Goal: Task Accomplishment & Management: Complete application form

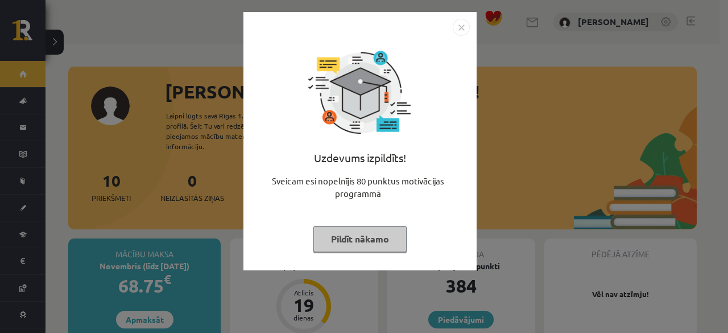
click at [387, 235] on button "Pildīt nākamo" at bounding box center [359, 239] width 93 height 26
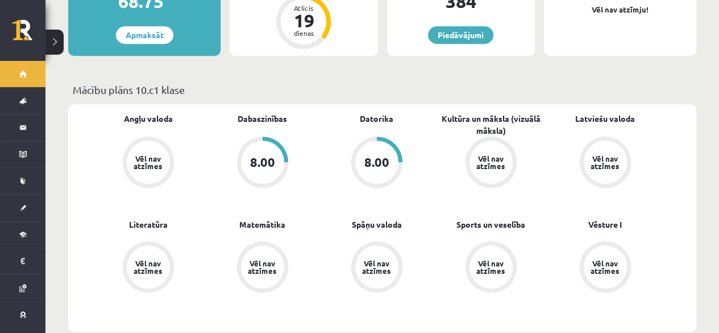
scroll to position [341, 0]
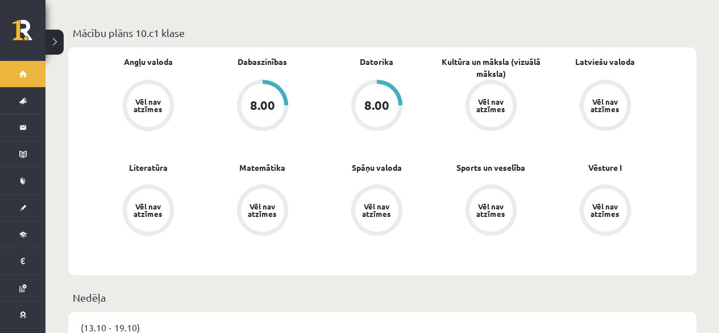
click at [390, 103] on div "8.00" at bounding box center [376, 105] width 43 height 43
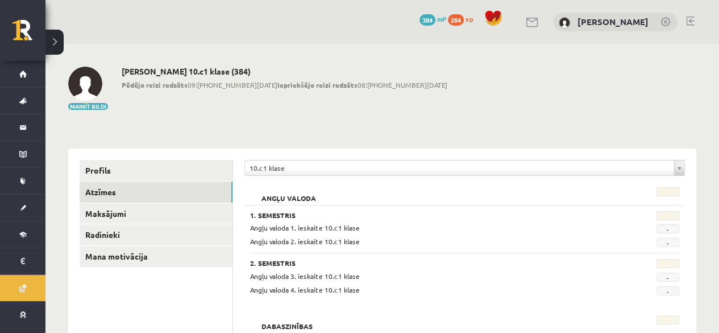
scroll to position [57, 0]
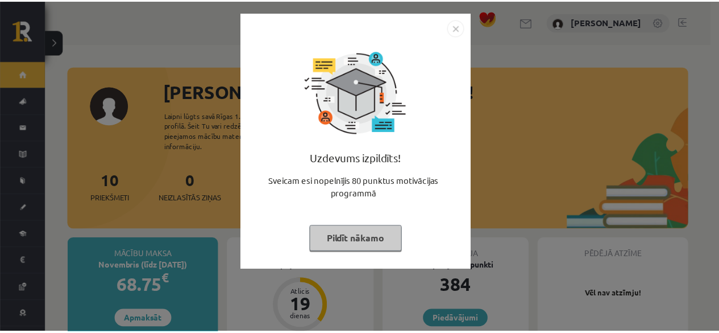
scroll to position [341, 0]
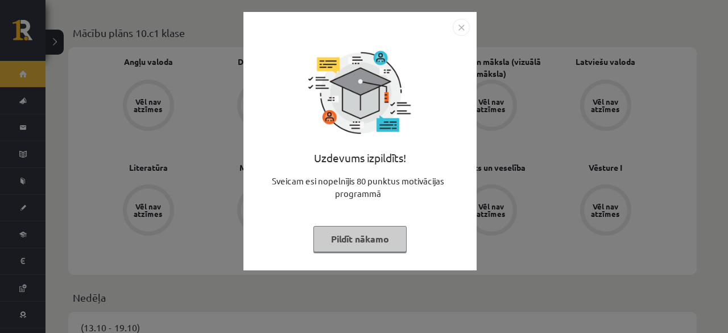
click at [376, 246] on button "Pildīt nākamo" at bounding box center [359, 239] width 93 height 26
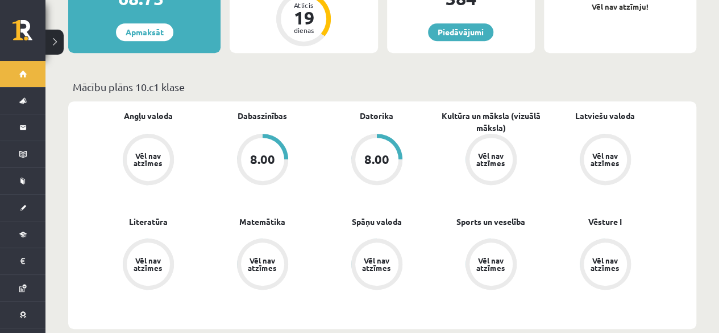
scroll to position [227, 0]
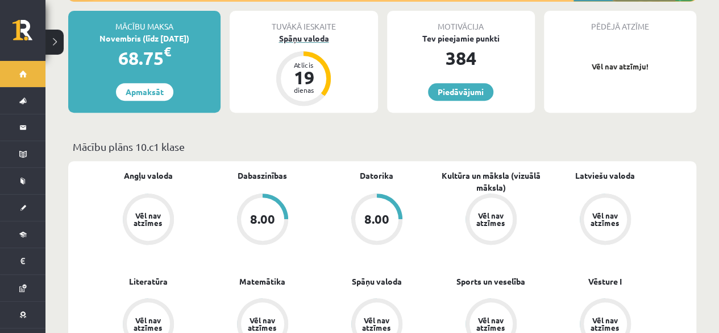
click at [304, 86] on div "dienas" at bounding box center [304, 89] width 34 height 7
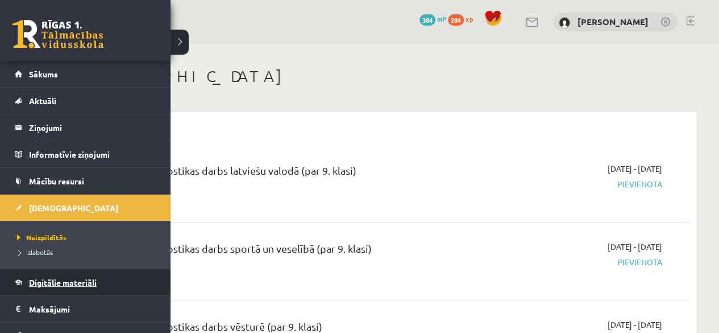
click at [53, 280] on span "Digitālie materiāli" at bounding box center [63, 282] width 68 height 10
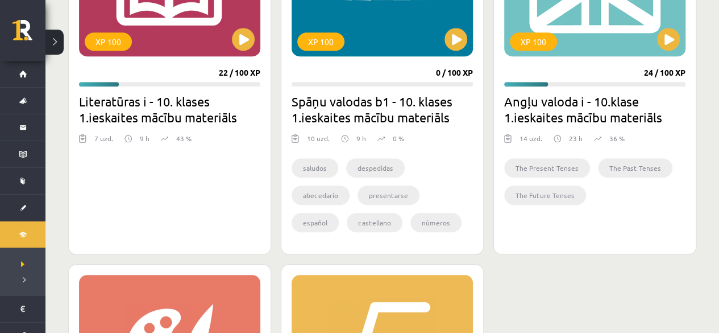
scroll to position [341, 0]
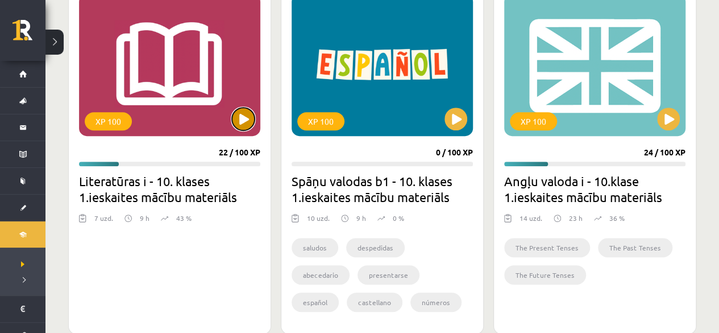
click at [239, 114] on button at bounding box center [243, 118] width 23 height 23
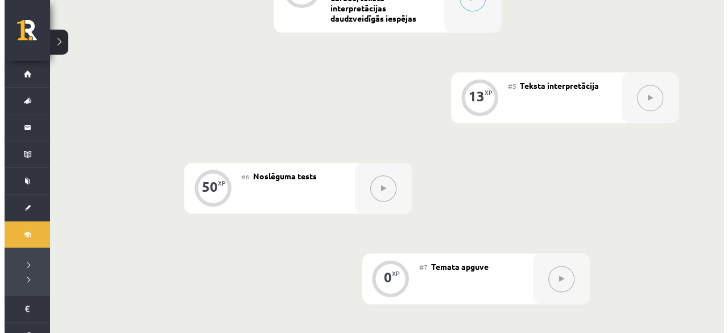
scroll to position [512, 0]
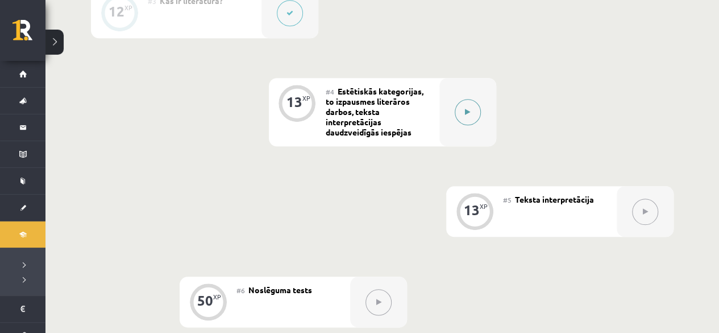
click at [458, 111] on button at bounding box center [468, 112] width 26 height 26
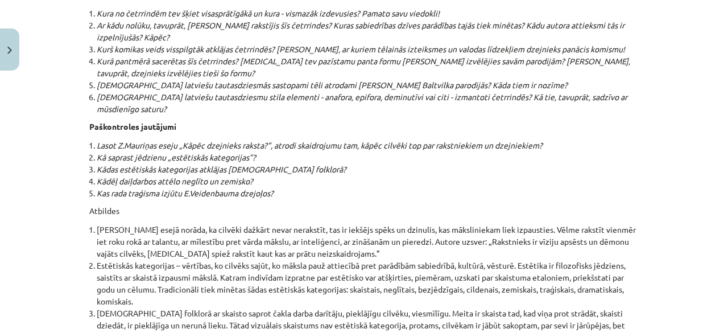
scroll to position [12264, 0]
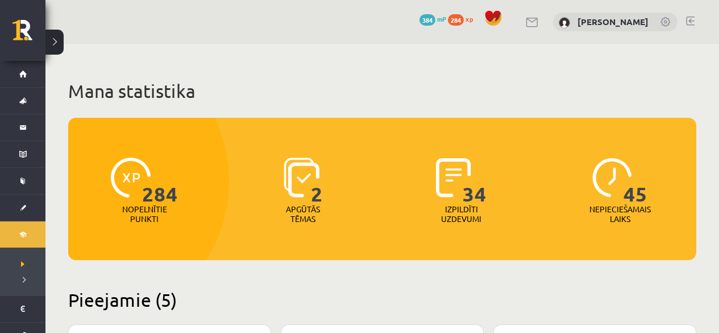
scroll to position [341, 0]
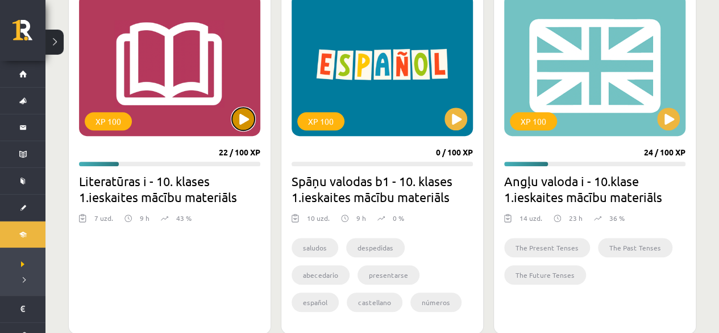
click at [234, 121] on button at bounding box center [243, 118] width 23 height 23
click at [235, 96] on div "XP 100" at bounding box center [169, 65] width 181 height 142
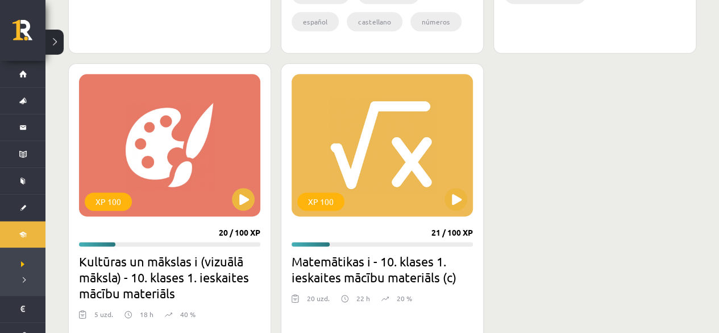
scroll to position [682, 0]
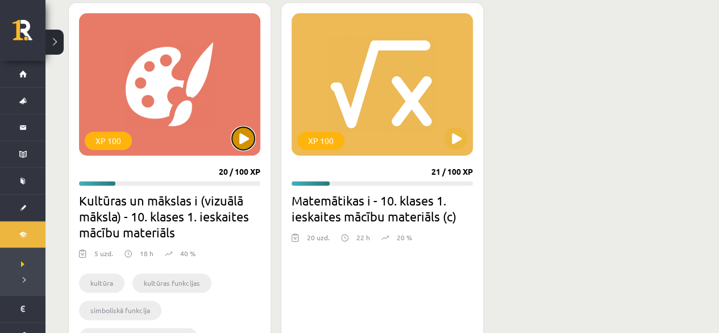
click at [237, 146] on button at bounding box center [243, 138] width 23 height 23
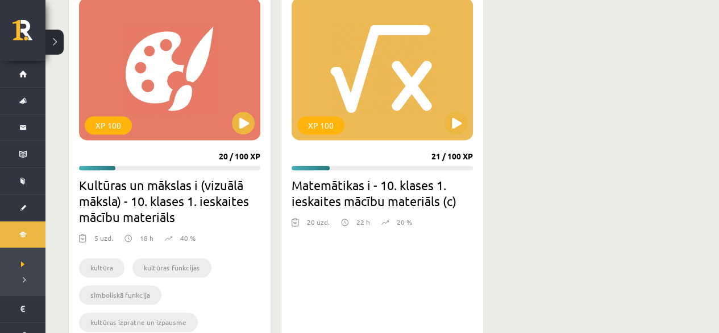
scroll to position [739, 0]
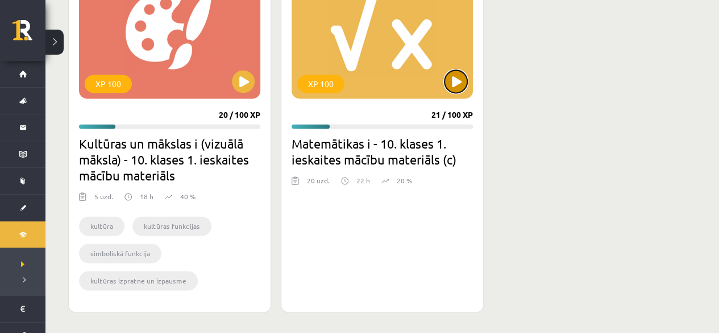
click at [448, 81] on button at bounding box center [456, 81] width 23 height 23
click at [381, 41] on div "XP 100" at bounding box center [382, 27] width 181 height 142
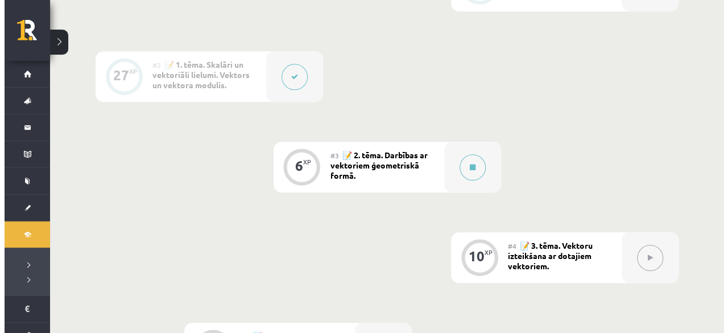
scroll to position [341, 0]
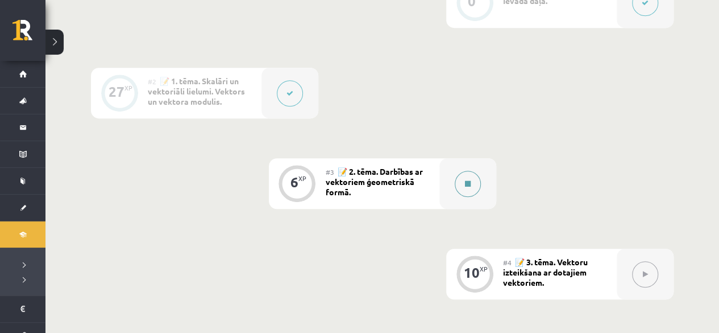
click at [473, 184] on button at bounding box center [468, 184] width 26 height 26
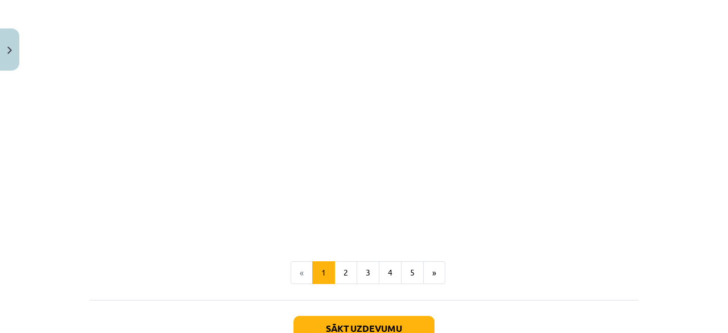
scroll to position [1828, 0]
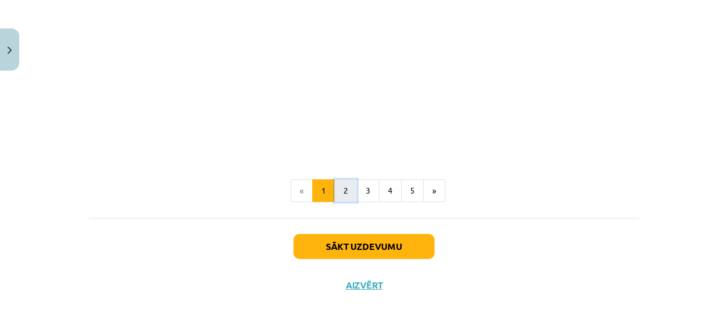
click at [334, 198] on button "2" at bounding box center [345, 190] width 23 height 23
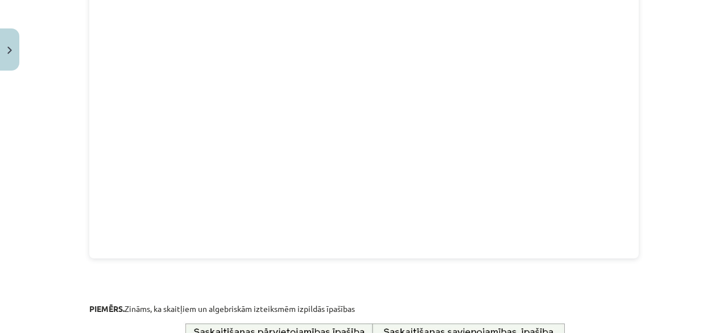
scroll to position [374, 0]
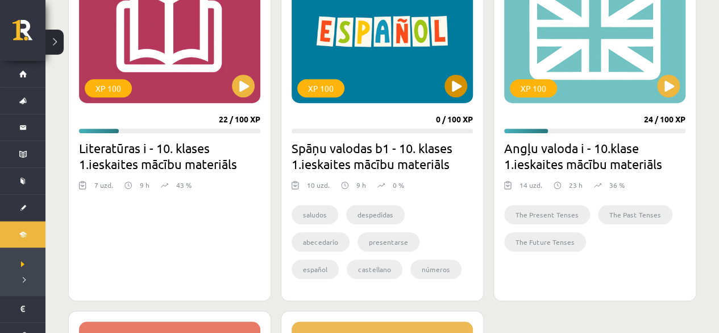
scroll to position [398, 0]
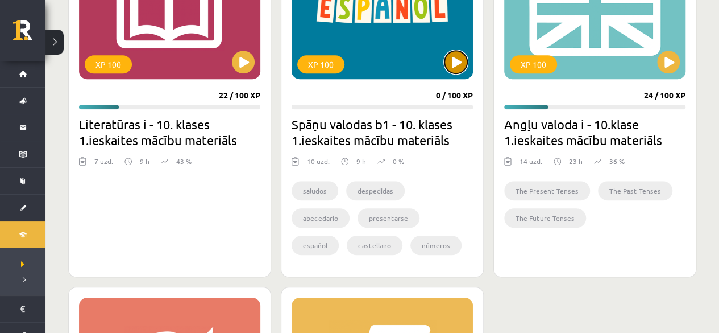
click at [454, 58] on button at bounding box center [456, 62] width 23 height 23
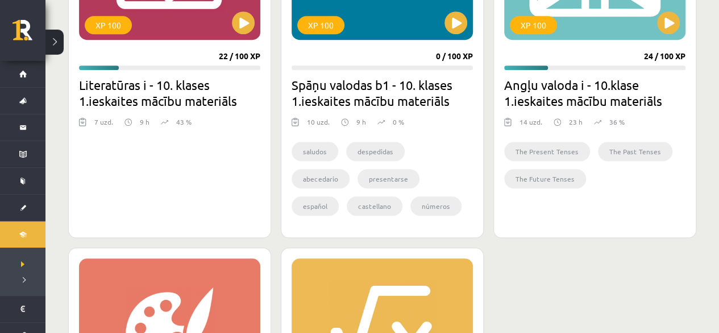
scroll to position [455, 0]
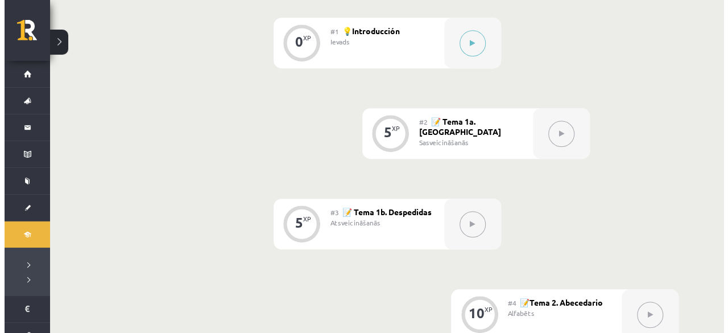
scroll to position [341, 0]
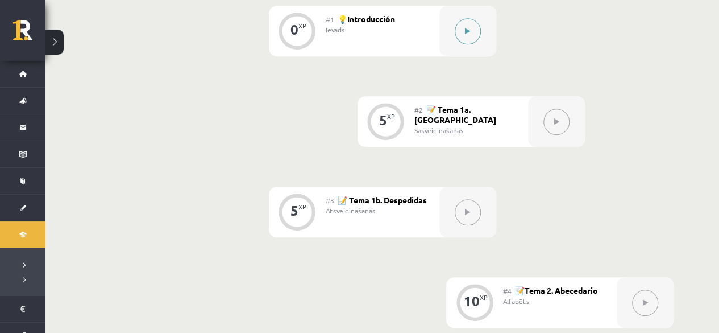
click at [468, 30] on icon at bounding box center [467, 31] width 5 height 7
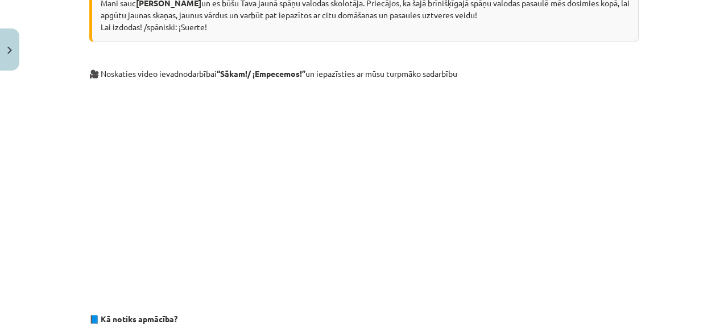
scroll to position [227, 0]
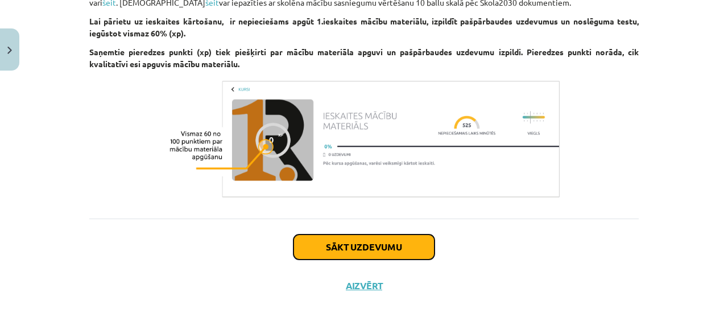
click at [339, 250] on button "Sākt uzdevumu" at bounding box center [363, 246] width 141 height 25
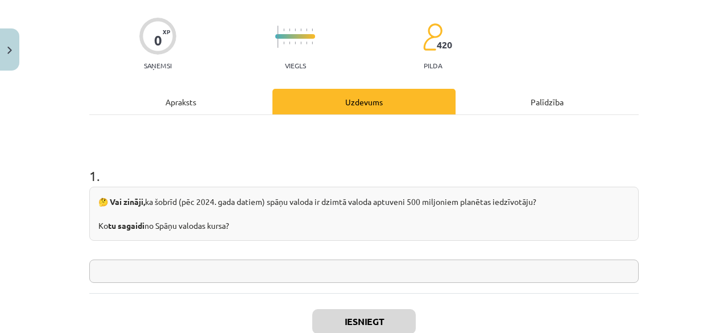
scroll to position [142, 0]
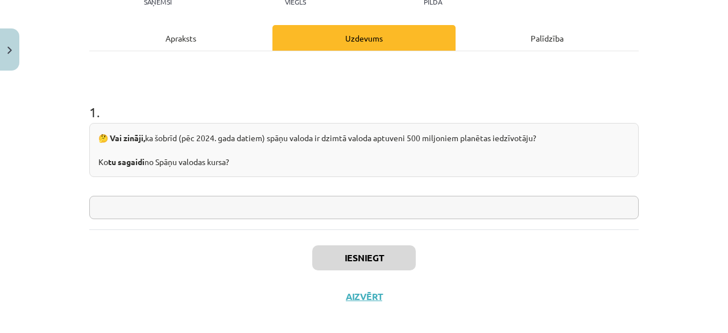
click at [222, 210] on input "text" at bounding box center [363, 207] width 549 height 23
click at [192, 213] on input "text" at bounding box center [363, 207] width 549 height 23
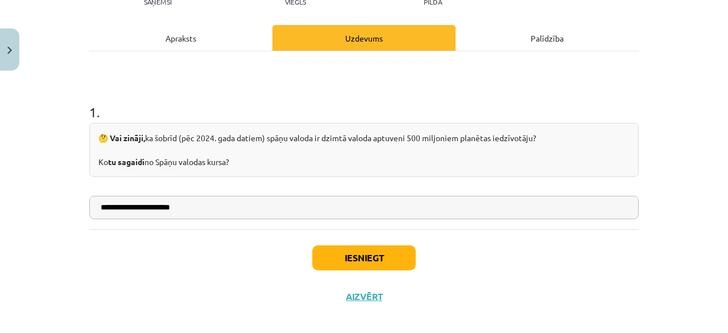
click at [136, 204] on input "**********" at bounding box center [363, 207] width 549 height 23
type input "**********"
click at [363, 267] on button "Iesniegt" at bounding box center [364, 257] width 104 height 25
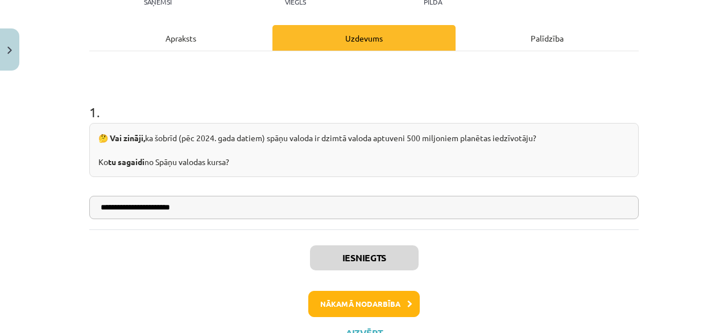
scroll to position [367, 0]
click at [369, 301] on button "Nākamā nodarbība" at bounding box center [363, 304] width 111 height 26
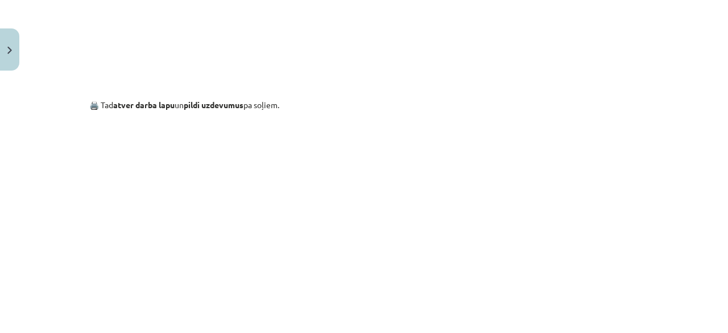
scroll to position [853, 0]
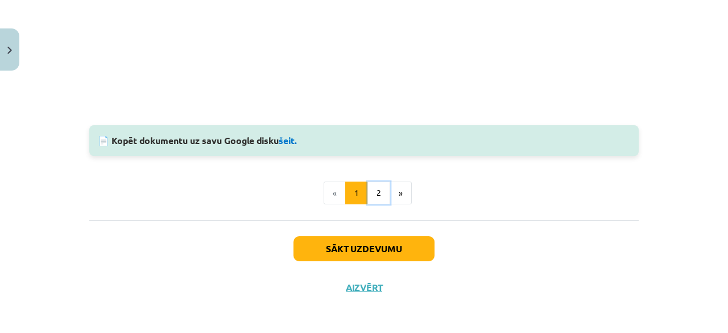
drag, startPoint x: 380, startPoint y: 196, endPoint x: 375, endPoint y: 193, distance: 5.9
click at [380, 194] on button "2" at bounding box center [378, 192] width 23 height 23
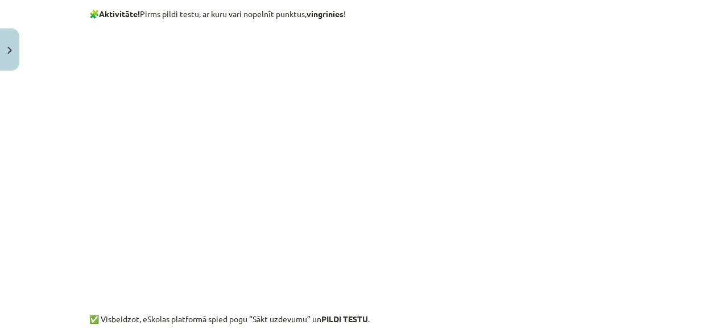
scroll to position [544, 0]
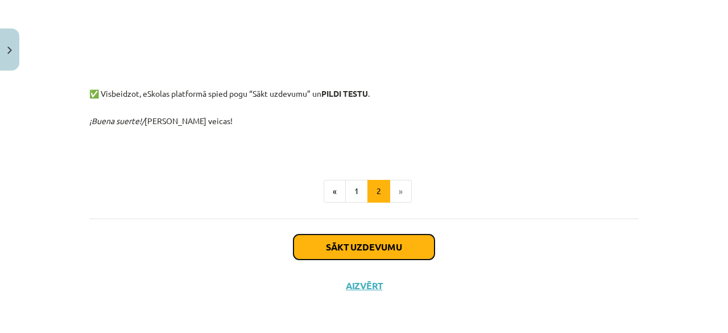
click at [361, 245] on button "Sākt uzdevumu" at bounding box center [363, 246] width 141 height 25
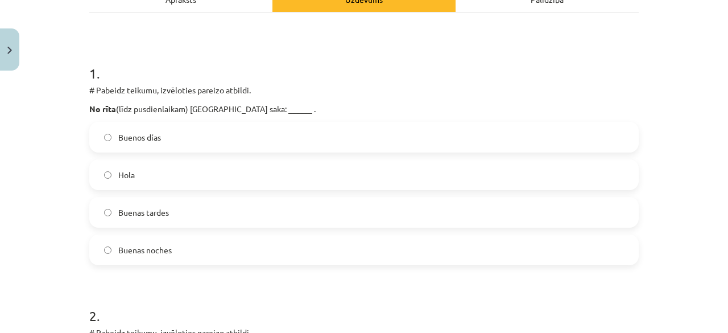
scroll to position [199, 0]
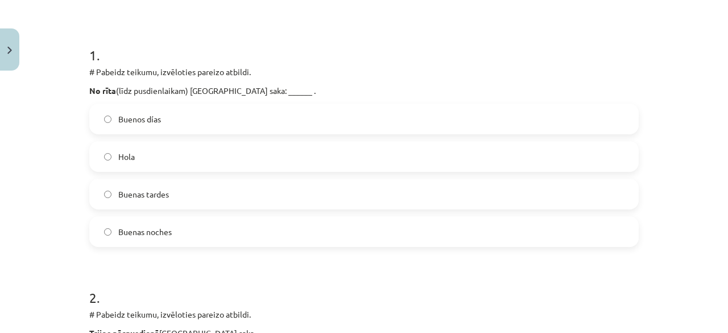
click at [158, 120] on label "Buenos días" at bounding box center [363, 119] width 547 height 28
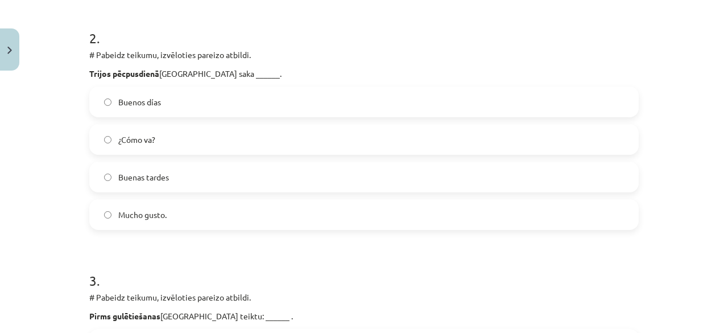
scroll to position [483, 0]
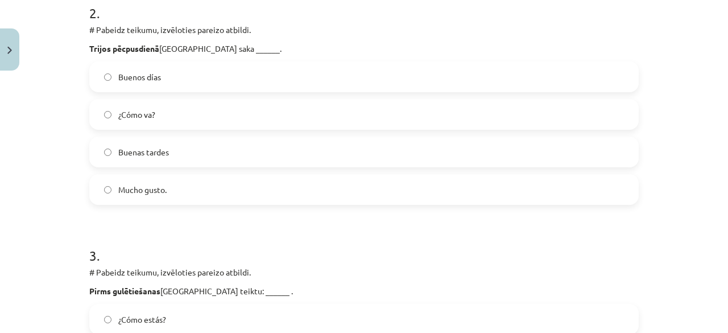
click at [187, 148] on label "Buenas tardes" at bounding box center [363, 152] width 547 height 28
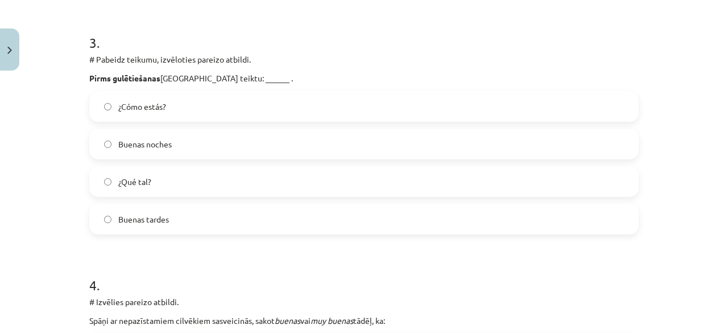
scroll to position [711, 0]
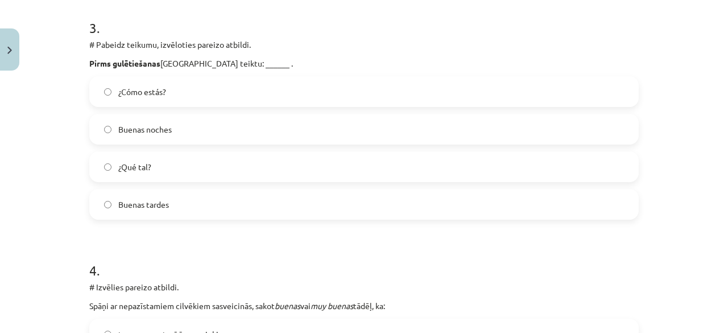
click at [188, 125] on label "Buenas noches" at bounding box center [363, 129] width 547 height 28
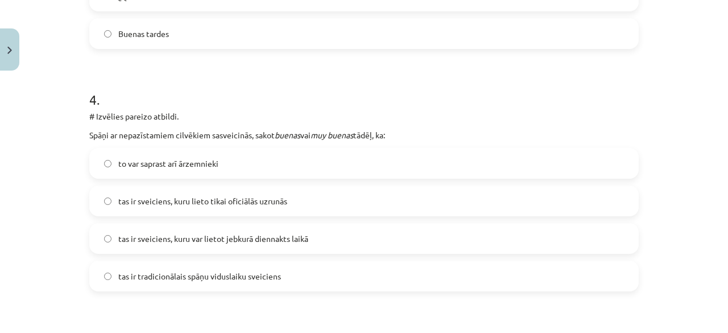
scroll to position [938, 0]
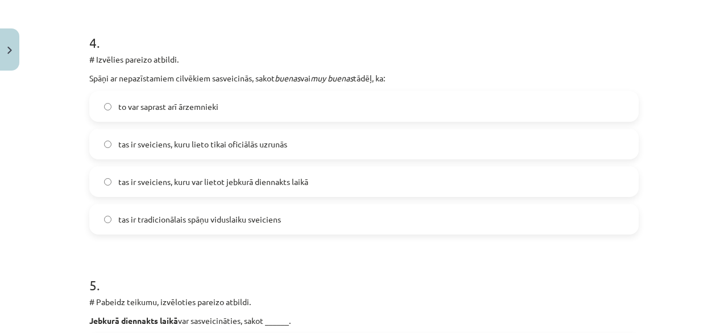
click at [304, 180] on span "tas ir sveiciens, kuru var lietot jebkurā diennakts laikā" at bounding box center [213, 182] width 190 height 12
click at [286, 154] on label "tas ir sveiciens, kuru lieto tikai oficiālās uzrunās" at bounding box center [363, 144] width 547 height 28
click at [283, 177] on span "tas ir sveiciens, kuru var lietot jebkurā diennakts laikā" at bounding box center [213, 182] width 190 height 12
click at [292, 133] on label "tas ir sveiciens, kuru lieto tikai oficiālās uzrunās" at bounding box center [363, 144] width 547 height 28
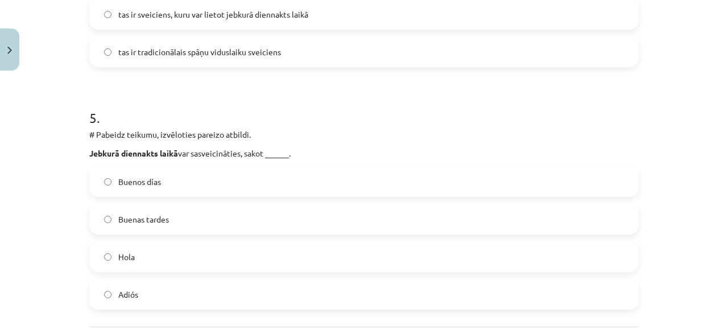
scroll to position [1109, 0]
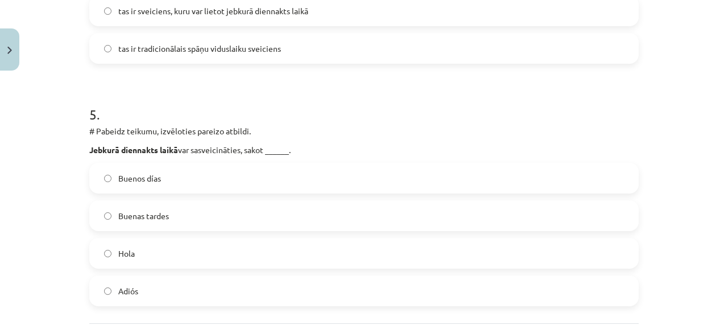
click at [247, 19] on label "tas ir sveiciens, kuru var lietot jebkurā diennakts laikā" at bounding box center [363, 11] width 547 height 28
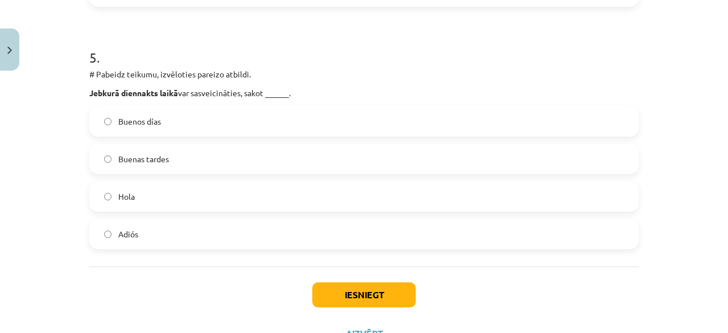
scroll to position [1214, 0]
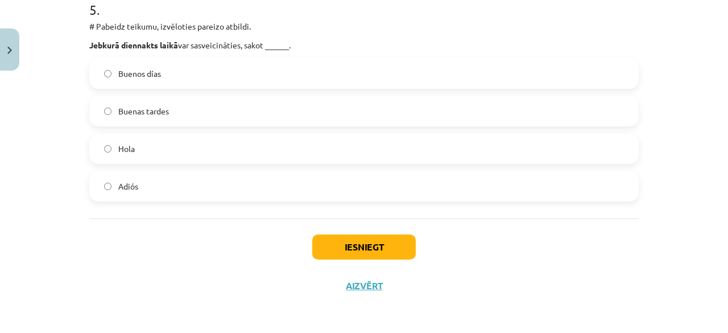
click at [200, 155] on label "Hola" at bounding box center [363, 148] width 547 height 28
click at [359, 249] on button "Iesniegt" at bounding box center [364, 246] width 104 height 25
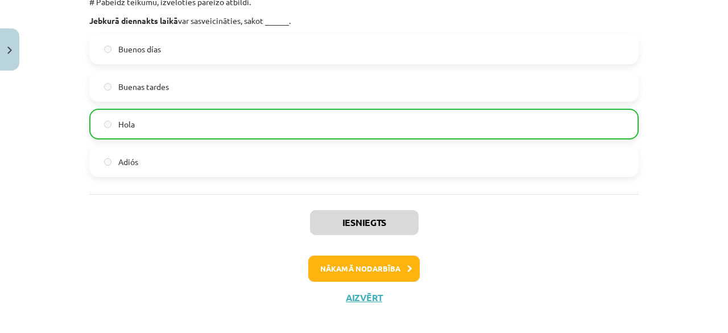
scroll to position [1249, 0]
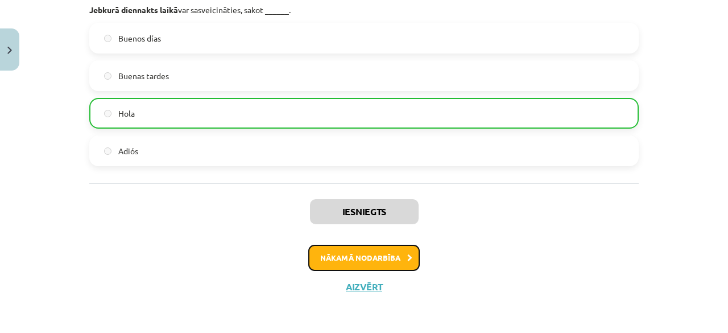
click at [380, 258] on button "Nākamā nodarbība" at bounding box center [363, 258] width 111 height 26
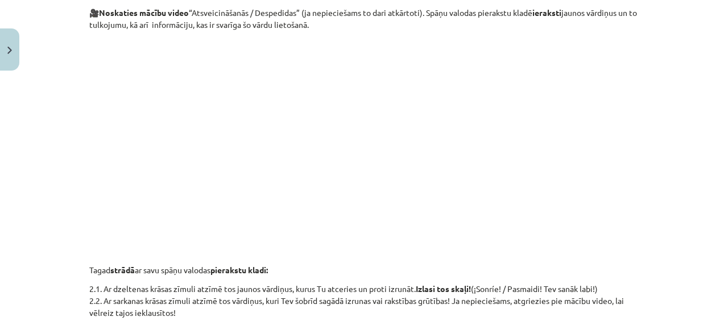
scroll to position [314, 0]
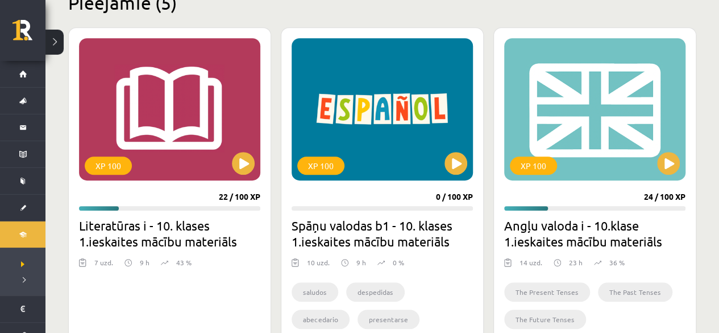
scroll to position [280, 0]
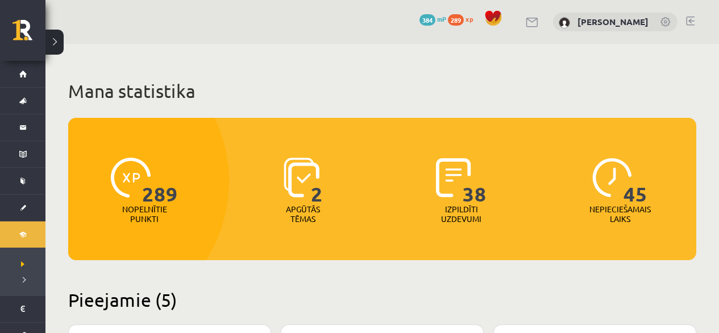
scroll to position [280, 0]
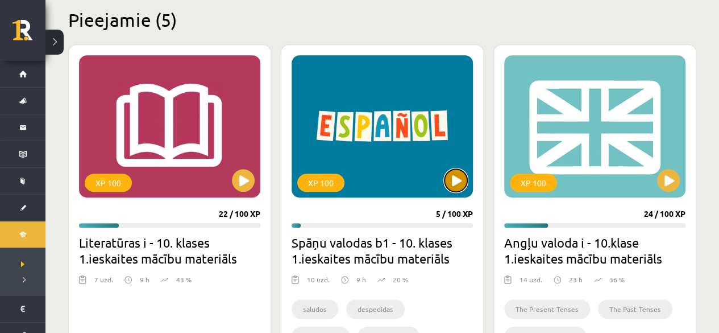
click at [456, 177] on button at bounding box center [456, 180] width 23 height 23
click at [425, 161] on div "XP 100" at bounding box center [382, 126] width 181 height 142
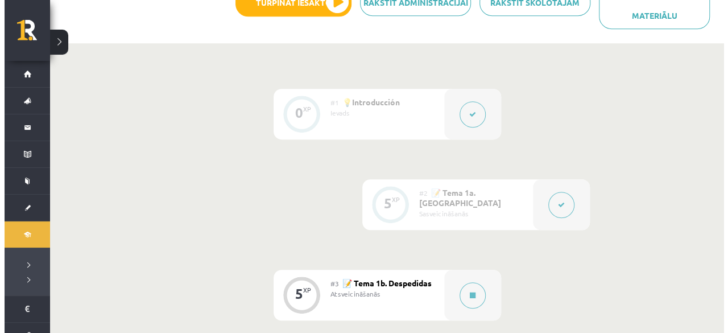
scroll to position [455, 0]
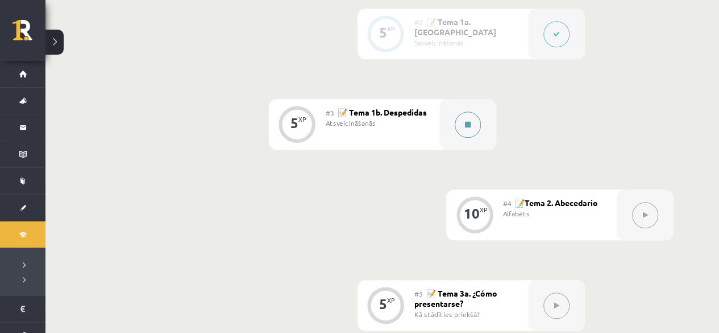
click at [465, 129] on button at bounding box center [468, 124] width 26 height 26
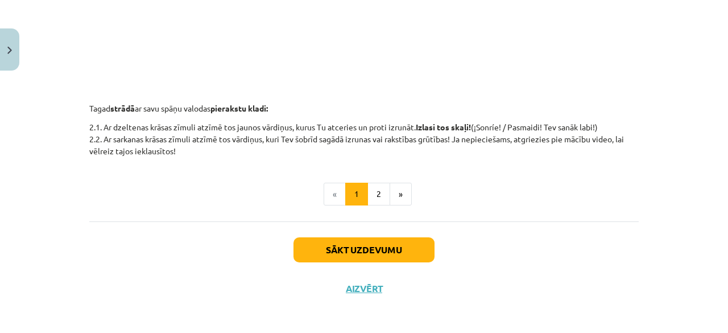
scroll to position [485, 0]
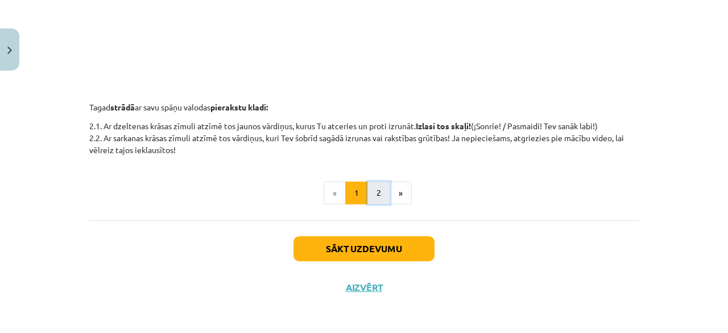
click at [373, 191] on button "2" at bounding box center [378, 192] width 23 height 23
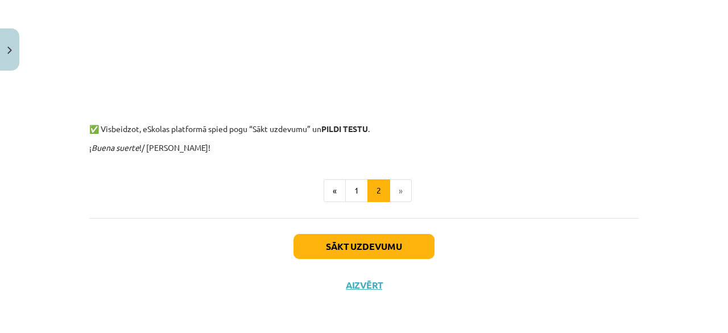
scroll to position [1087, 0]
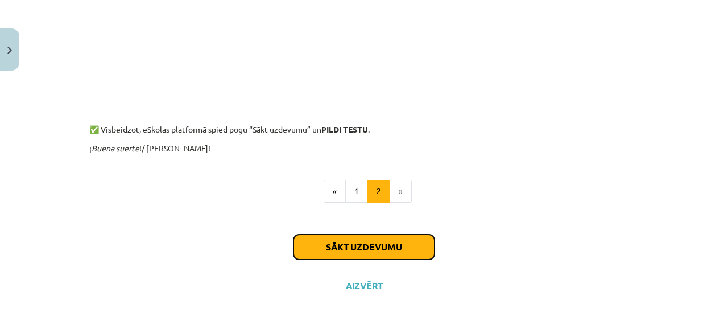
click at [366, 240] on button "Sākt uzdevumu" at bounding box center [363, 246] width 141 height 25
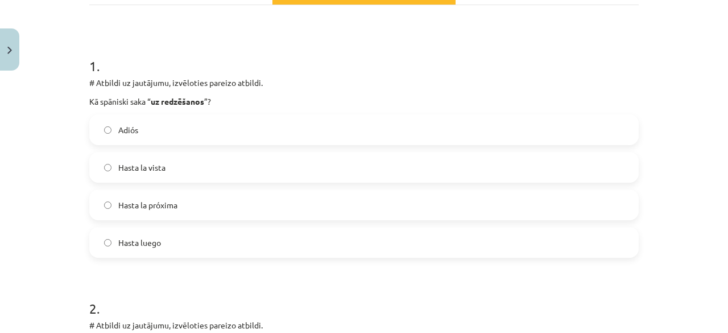
scroll to position [199, 0]
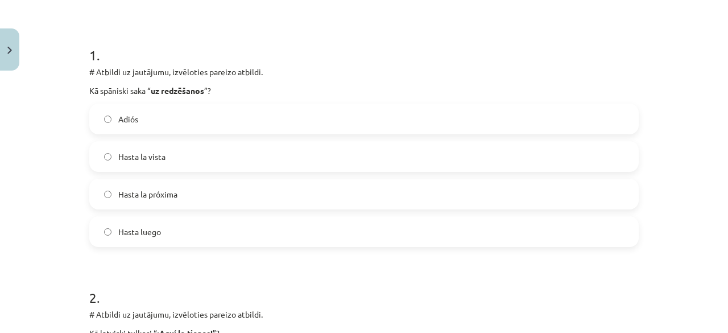
click at [214, 226] on label "Hasta luego" at bounding box center [363, 231] width 547 height 28
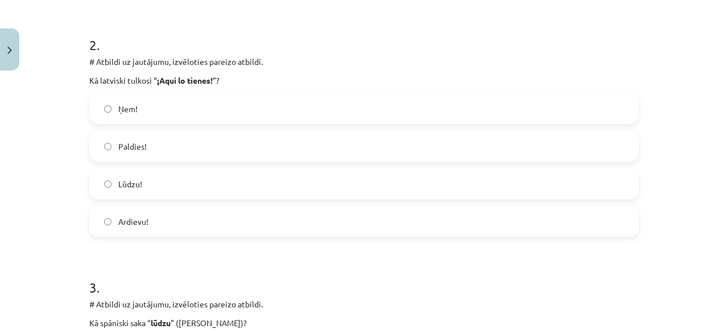
scroll to position [483, 0]
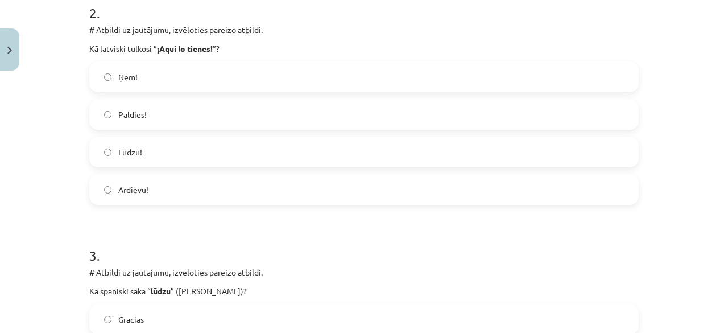
click at [167, 146] on label "Lūdzu!" at bounding box center [363, 152] width 547 height 28
click at [146, 69] on label "Ņem!" at bounding box center [363, 77] width 547 height 28
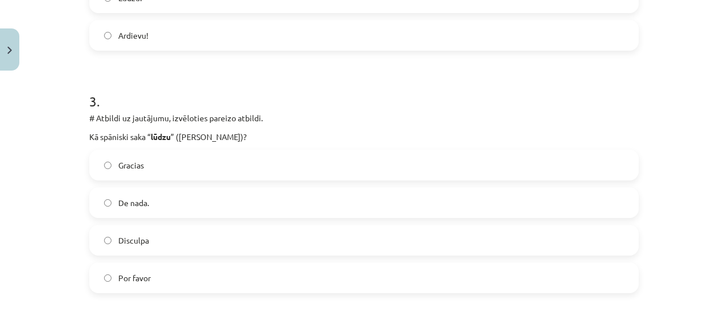
scroll to position [654, 0]
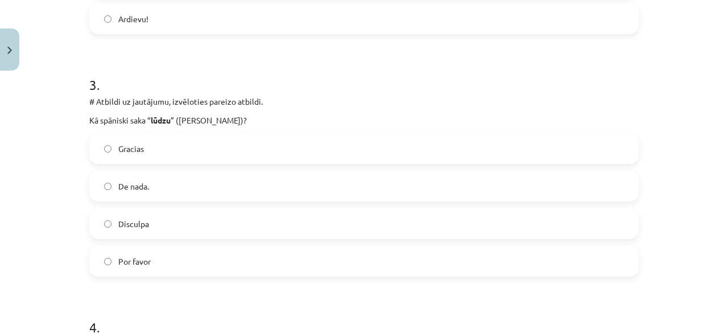
click at [159, 255] on label "Por favor" at bounding box center [363, 261] width 547 height 28
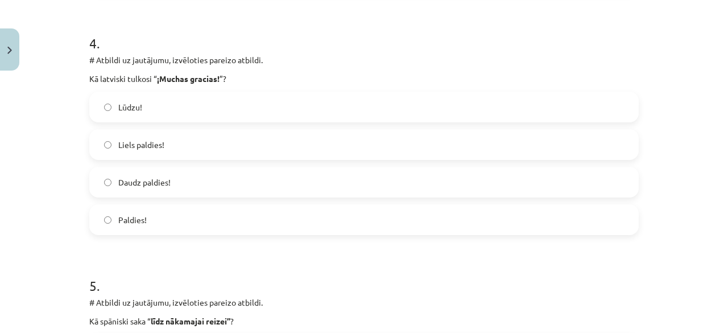
scroll to position [938, 0]
click at [204, 138] on label "Liels paldies!" at bounding box center [363, 144] width 547 height 28
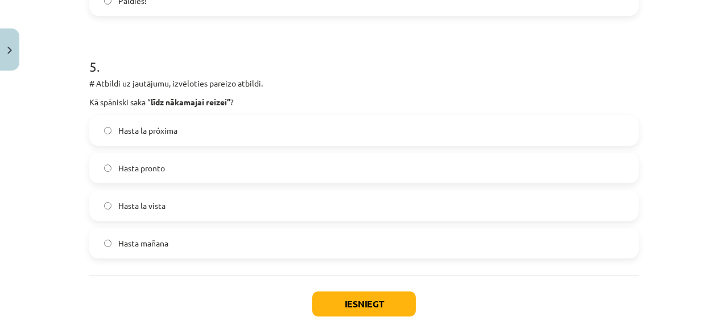
scroll to position [1214, 0]
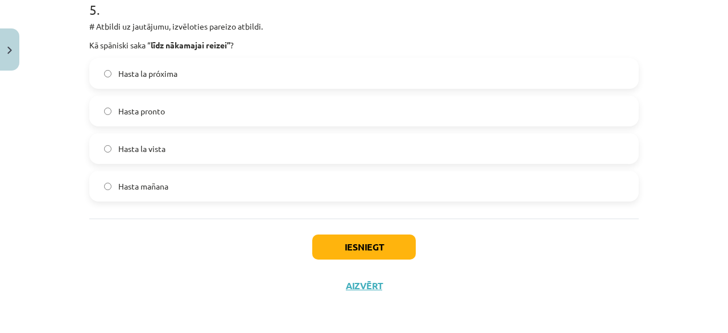
click at [171, 147] on label "Hasta la vista" at bounding box center [363, 148] width 547 height 28
click at [158, 76] on span "Hasta la próxima" at bounding box center [147, 74] width 59 height 12
click at [366, 249] on button "Iesniegt" at bounding box center [364, 246] width 104 height 25
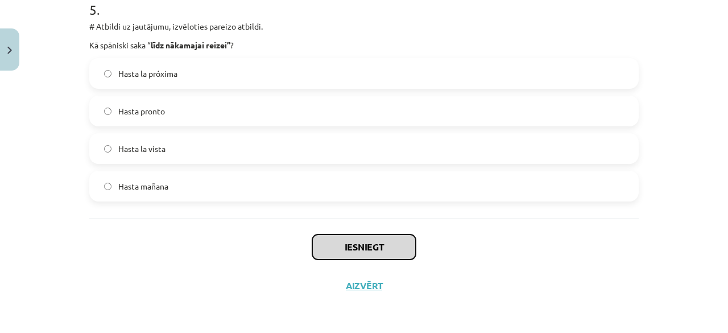
click at [354, 250] on button "Iesniegt" at bounding box center [364, 246] width 104 height 25
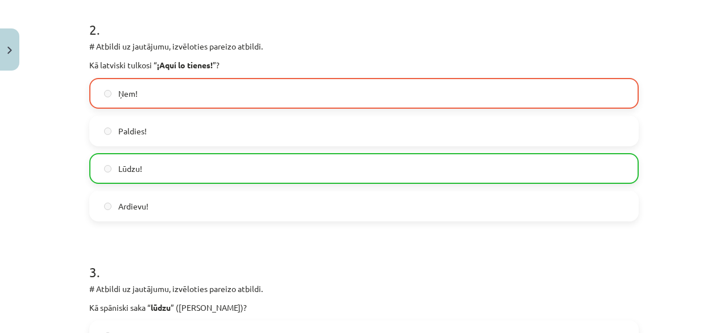
scroll to position [531, 0]
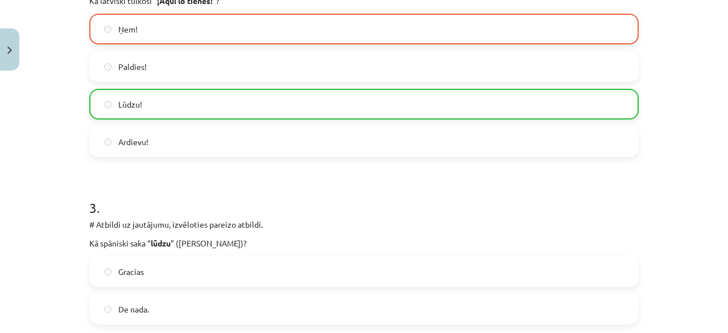
click at [142, 105] on label "Lūdzu!" at bounding box center [363, 104] width 547 height 28
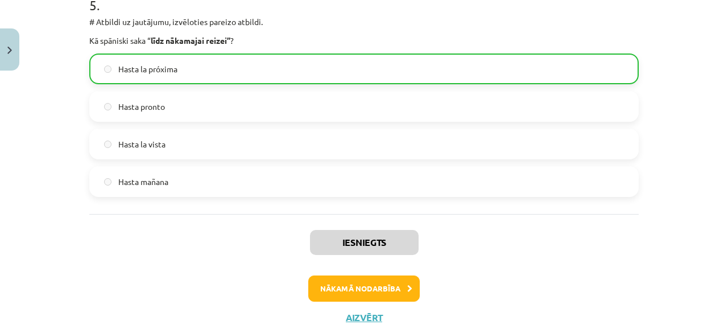
scroll to position [1249, 0]
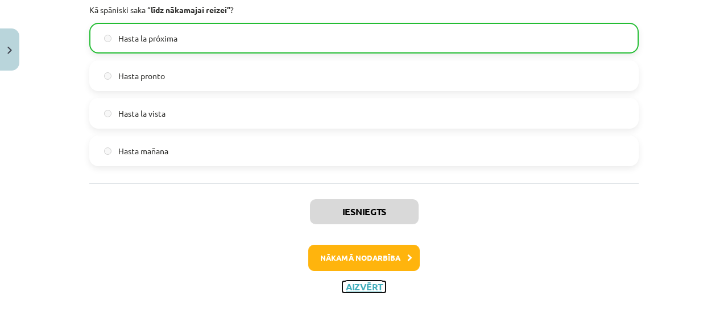
click at [356, 284] on button "Aizvērt" at bounding box center [363, 286] width 43 height 11
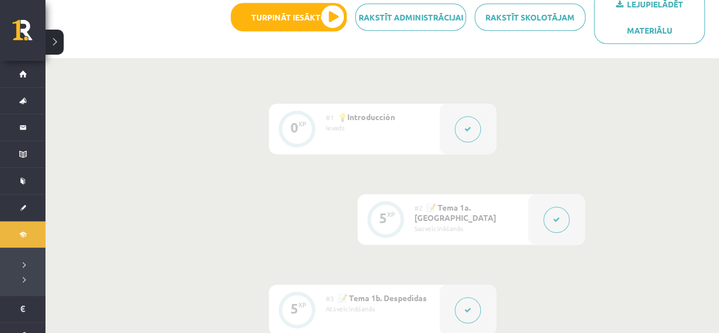
scroll to position [227, 0]
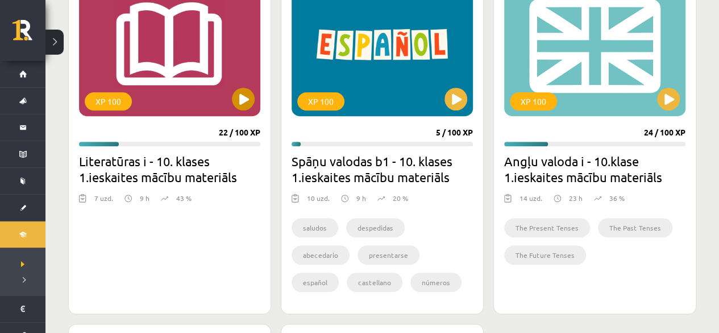
scroll to position [337, 0]
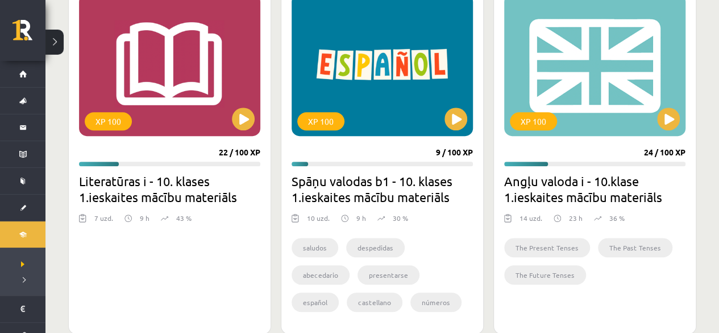
scroll to position [337, 0]
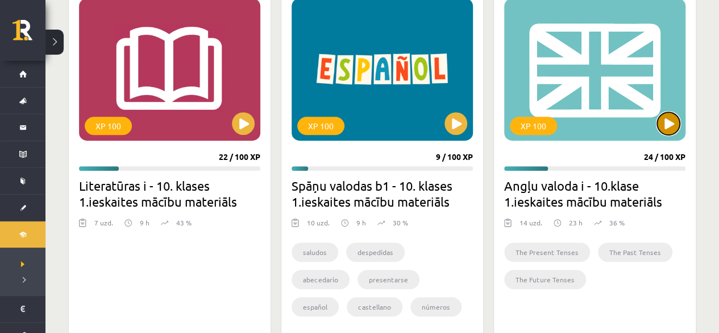
click at [660, 120] on button at bounding box center [668, 123] width 23 height 23
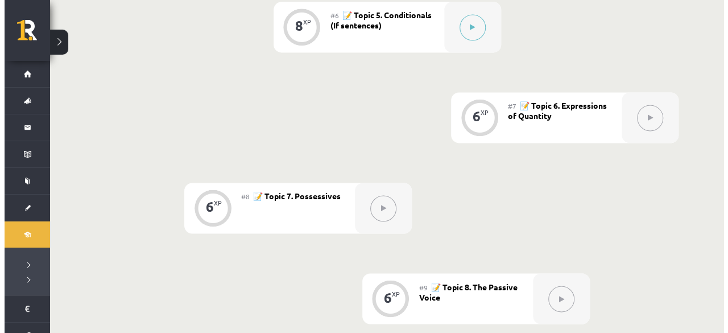
scroll to position [682, 0]
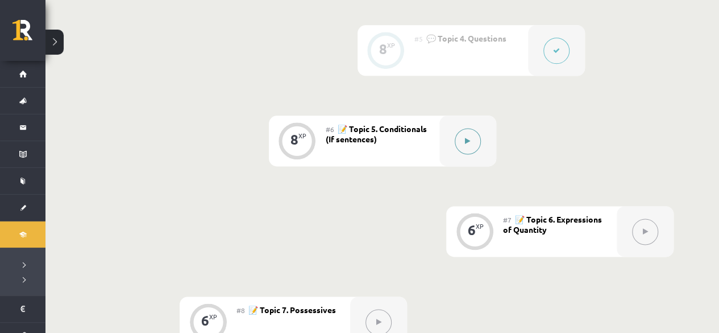
click at [463, 143] on button at bounding box center [468, 141] width 26 height 26
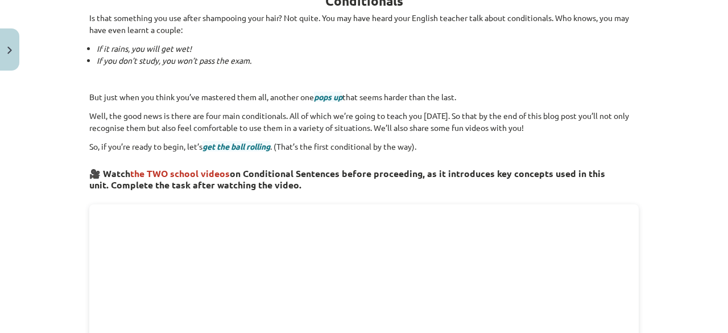
scroll to position [0, 0]
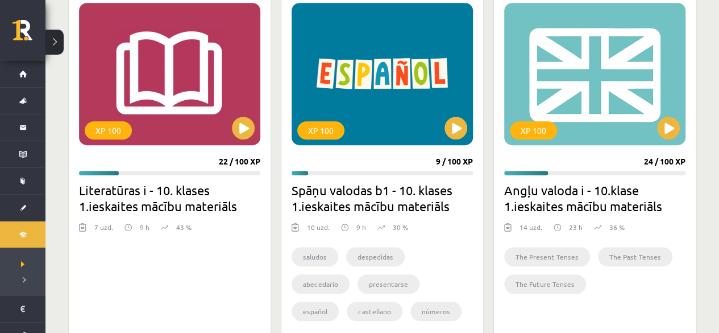
scroll to position [394, 0]
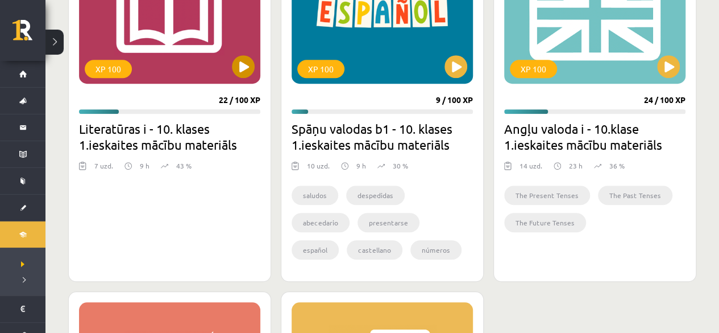
click at [238, 79] on div "XP 100" at bounding box center [169, 12] width 181 height 142
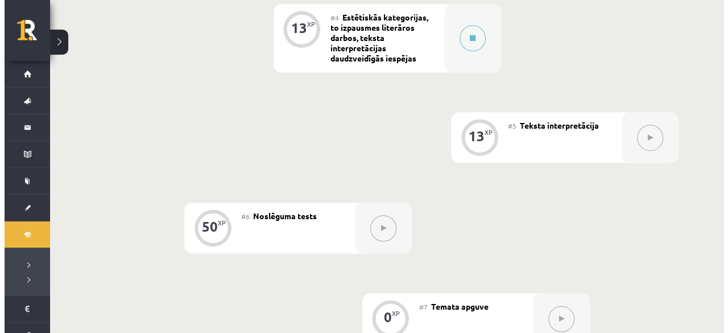
scroll to position [569, 0]
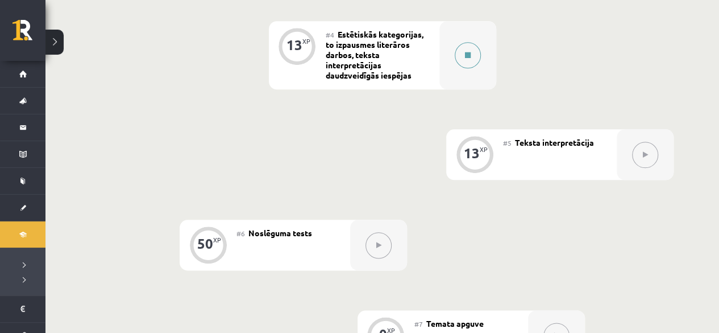
click at [459, 61] on button at bounding box center [468, 55] width 26 height 26
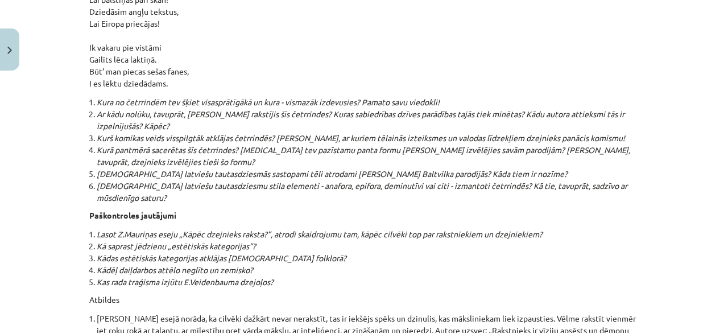
scroll to position [12264, 0]
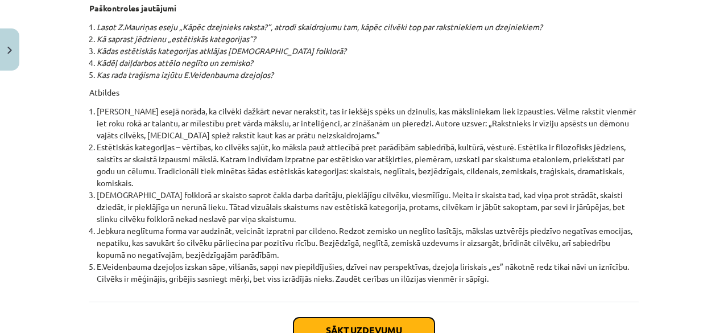
click at [405, 317] on button "Sākt uzdevumu" at bounding box center [363, 329] width 141 height 25
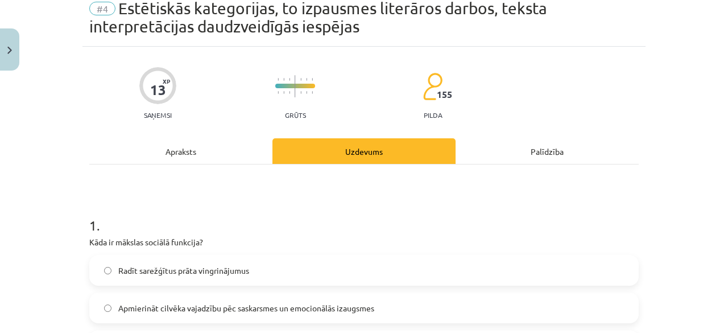
scroll to position [0, 0]
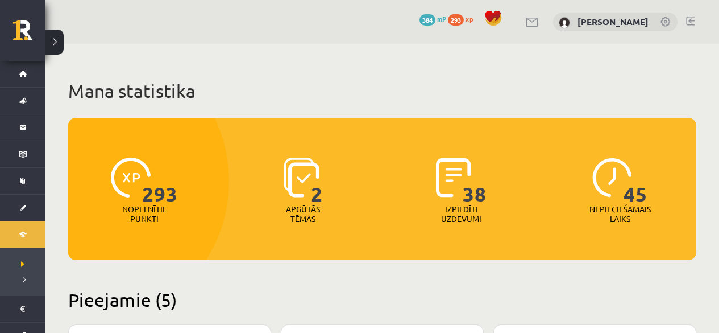
scroll to position [394, 0]
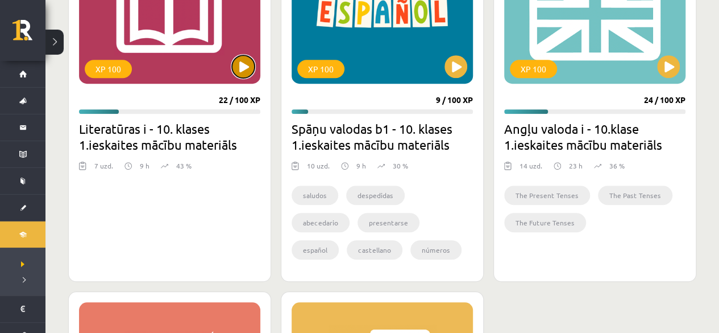
click at [239, 65] on button at bounding box center [243, 66] width 23 height 23
click at [198, 30] on div "XP 100" at bounding box center [169, 12] width 181 height 142
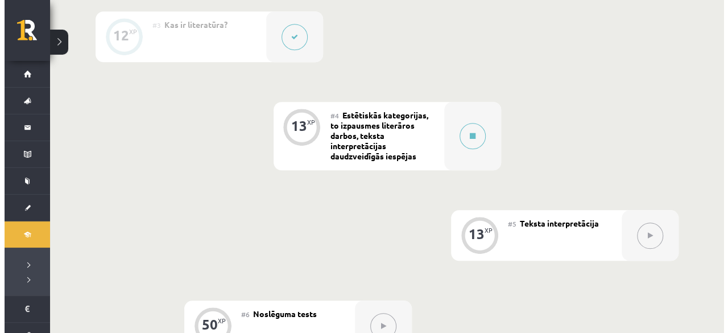
scroll to position [512, 0]
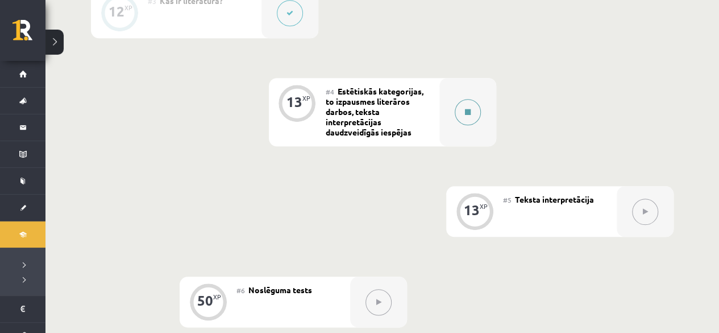
click at [465, 115] on button at bounding box center [468, 112] width 26 height 26
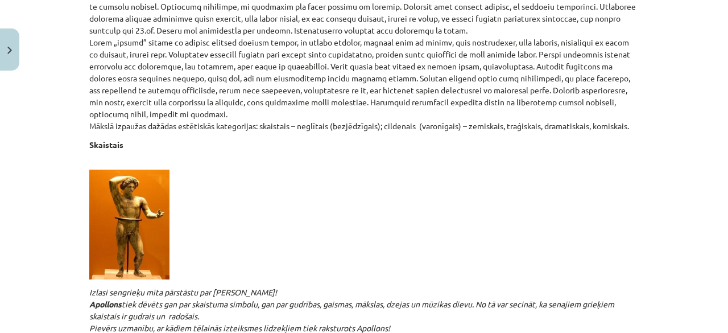
scroll to position [398, 0]
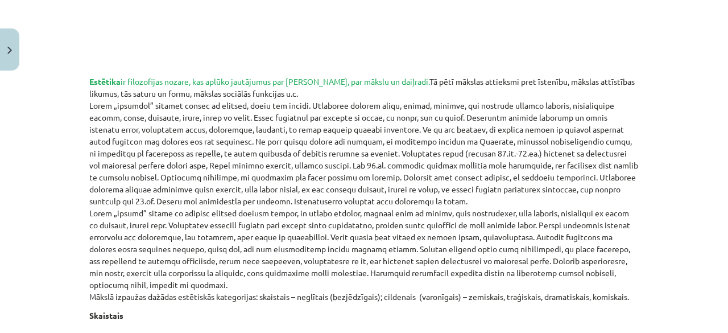
drag, startPoint x: 727, startPoint y: 0, endPoint x: 550, endPoint y: 49, distance: 183.5
drag, startPoint x: 671, startPoint y: 1, endPoint x: 83, endPoint y: 28, distance: 588.7
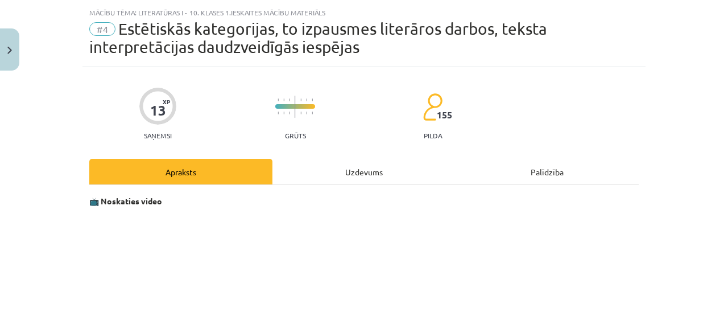
scroll to position [0, 0]
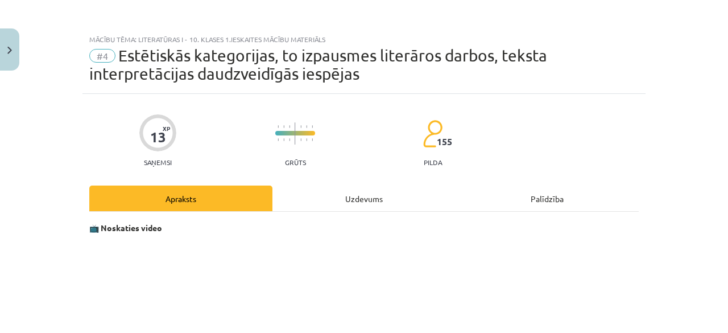
click at [332, 189] on div "Uzdevums" at bounding box center [363, 198] width 183 height 26
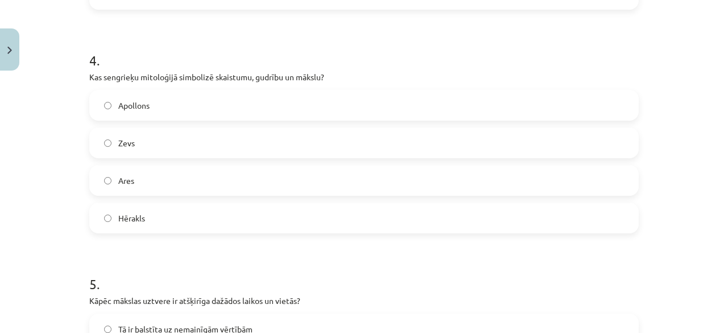
scroll to position [893, 0]
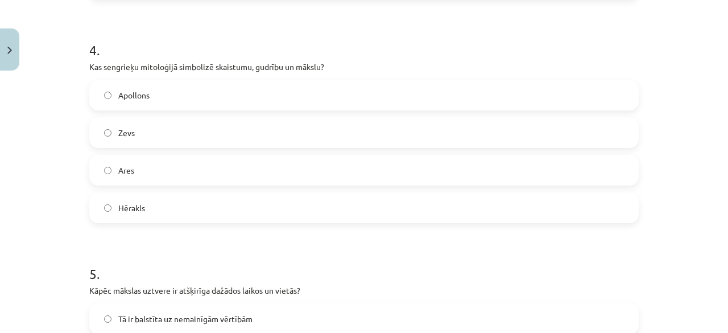
click at [528, 104] on label "Apollons" at bounding box center [363, 95] width 547 height 28
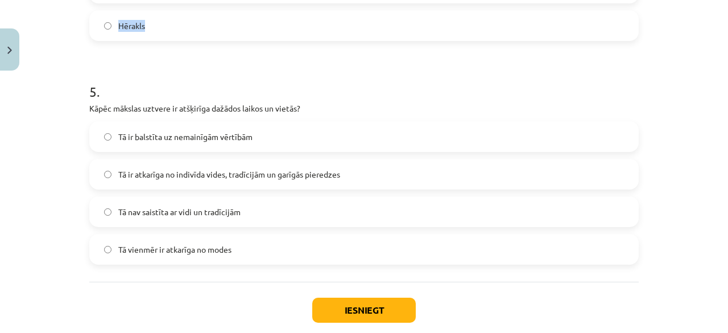
scroll to position [999, 0]
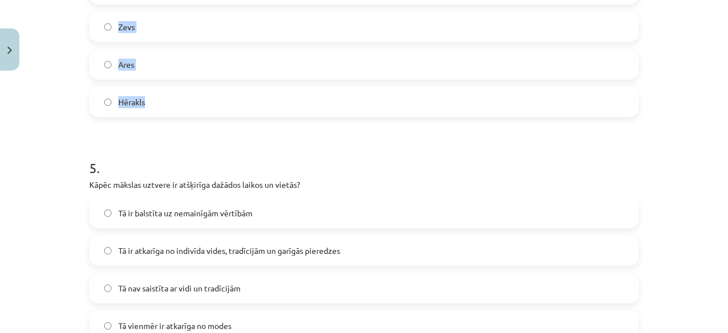
drag, startPoint x: 141, startPoint y: 30, endPoint x: 49, endPoint y: -13, distance: 101.8
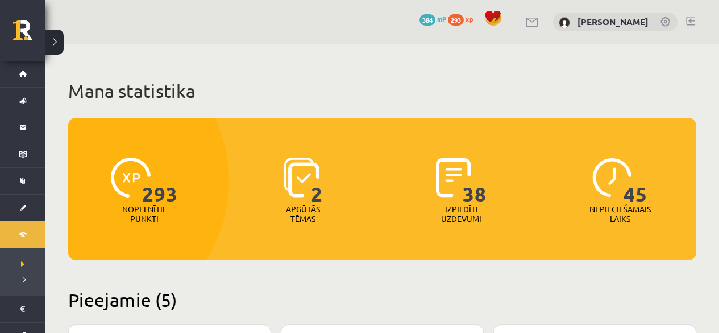
scroll to position [394, 0]
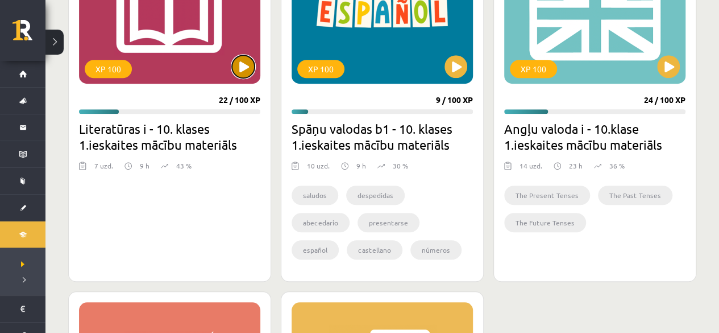
click at [239, 63] on button at bounding box center [243, 66] width 23 height 23
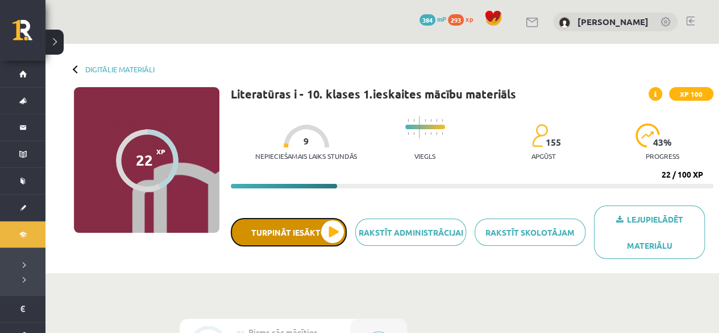
click at [313, 227] on button "Turpināt iesākto" at bounding box center [289, 232] width 116 height 28
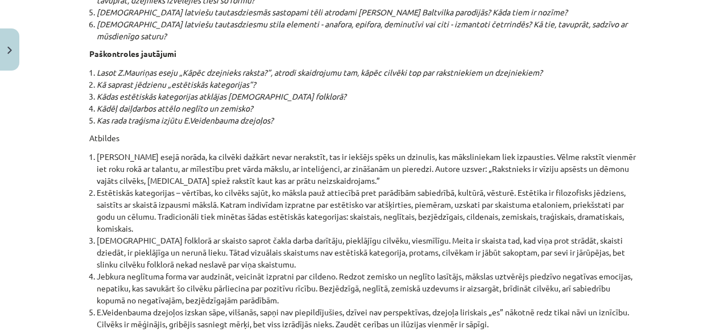
scroll to position [12218, 0]
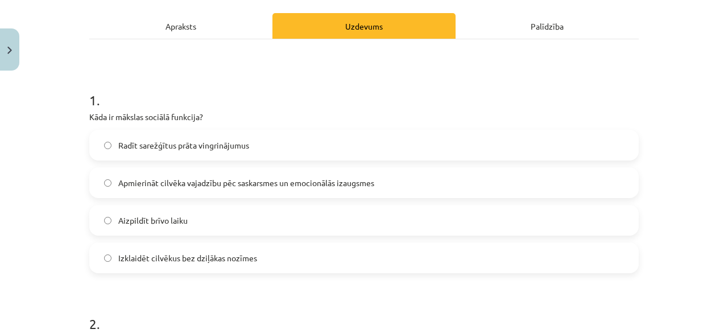
scroll to position [225, 0]
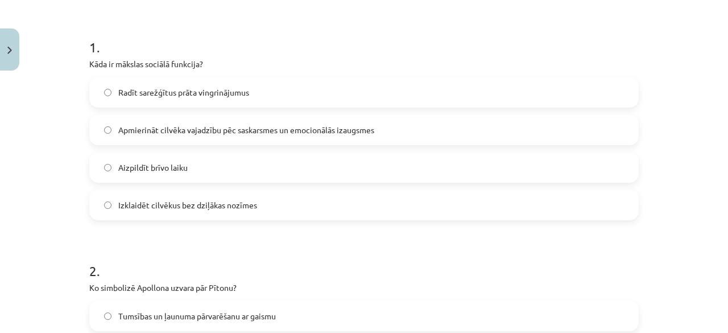
click at [434, 141] on label "Apmierināt cilvēka vajadzību pēc saskarsmes un emocionālās izaugsmes" at bounding box center [363, 129] width 547 height 28
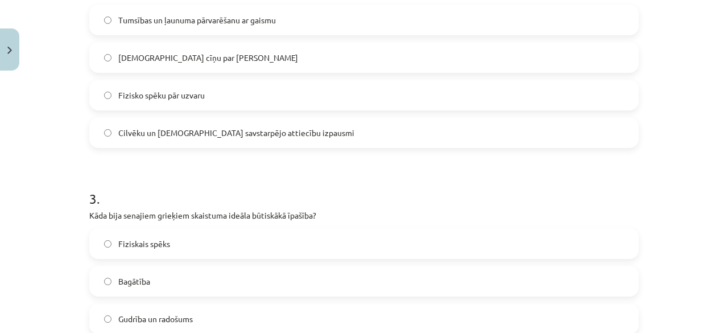
scroll to position [521, 0]
click at [330, 127] on label "Cilvēku un dievu savstarpējo attiecību izpausmi" at bounding box center [363, 132] width 547 height 28
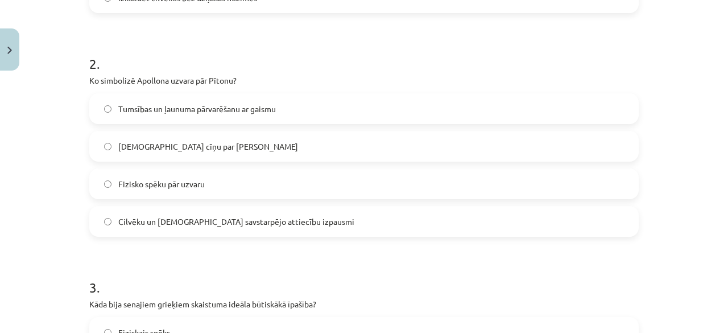
scroll to position [430, 0]
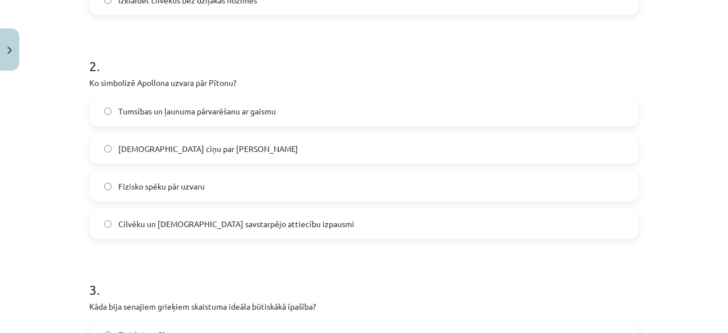
click at [365, 98] on label "Tumsības un ļaunuma pārvarēšanu ar gaismu" at bounding box center [363, 111] width 547 height 28
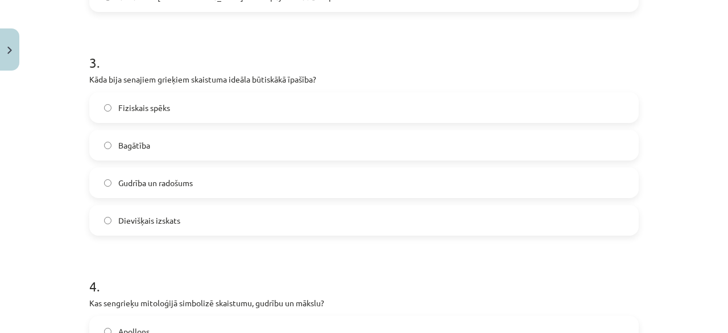
scroll to position [657, 0]
click at [369, 113] on label "Fiziskais spēks" at bounding box center [363, 107] width 547 height 28
click at [474, 220] on label "Dievišķais izskats" at bounding box center [363, 219] width 547 height 28
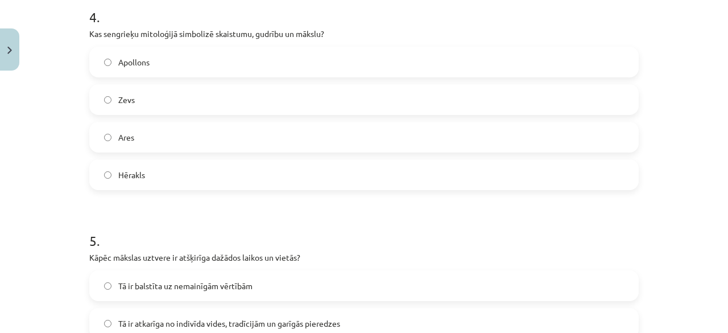
scroll to position [930, 0]
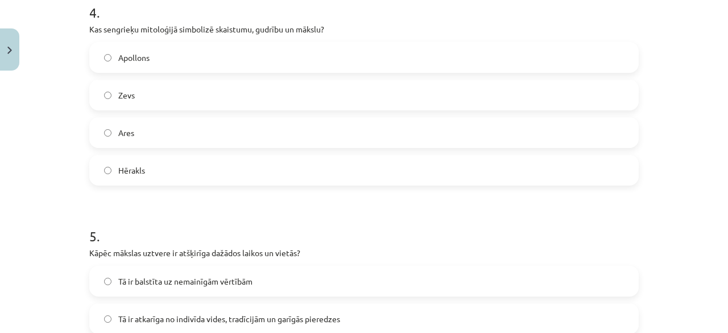
click at [440, 46] on label "Apollons" at bounding box center [363, 57] width 547 height 28
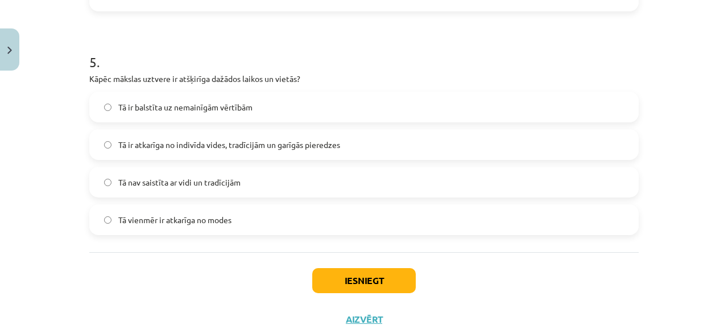
scroll to position [1112, 0]
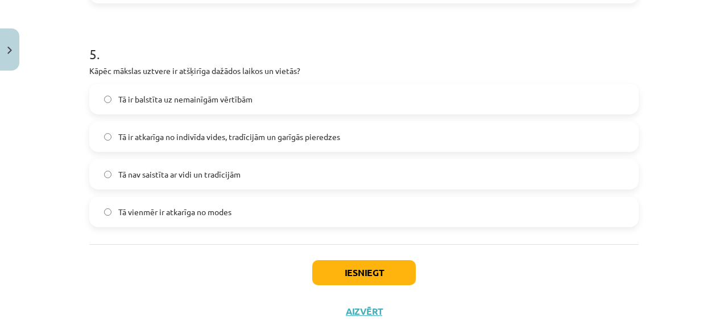
click at [305, 139] on span "Tā ir atkarīga no indivīda vides, tradīcijām un garīgās pieredzes" at bounding box center [229, 137] width 222 height 12
click at [339, 268] on button "Iesniegt" at bounding box center [364, 272] width 104 height 25
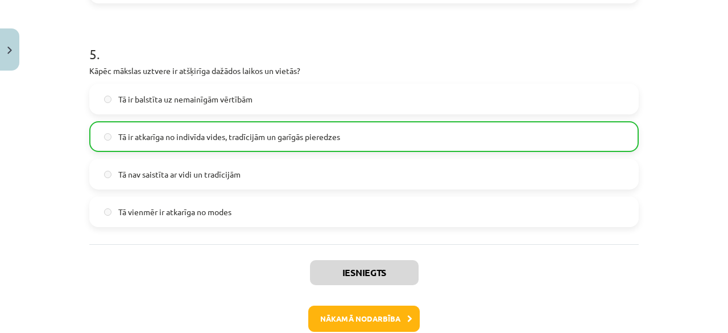
click at [718, 191] on div "Mācību tēma: Literatūras i - 10. klases 1.ieskaites mācību materiāls #4 Estētis…" at bounding box center [364, 166] width 728 height 333
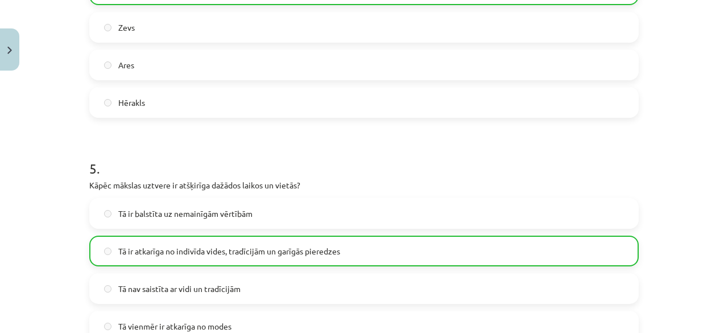
scroll to position [1173, 0]
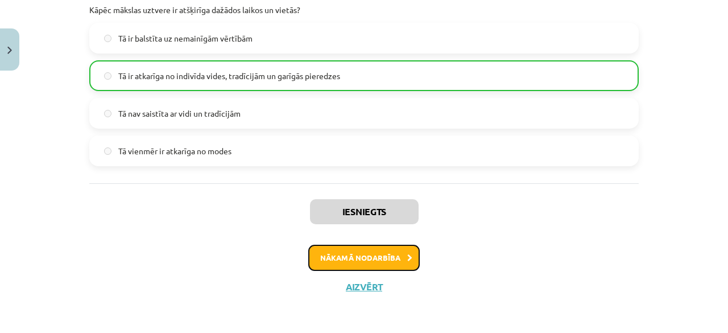
click at [374, 258] on button "Nākamā nodarbība" at bounding box center [363, 258] width 111 height 26
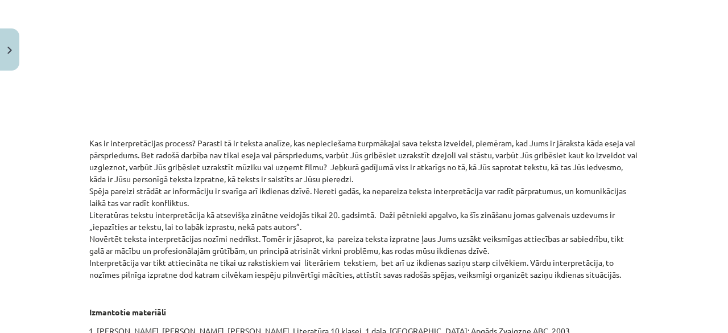
scroll to position [591, 0]
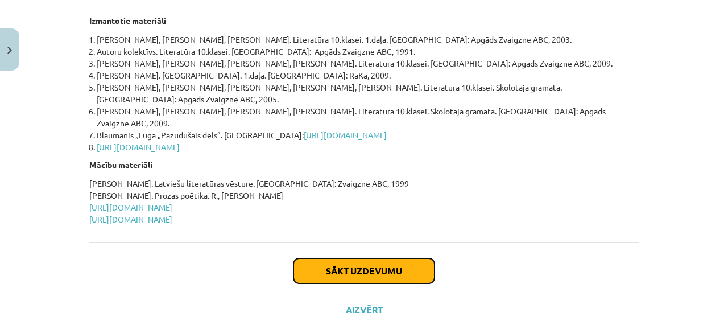
click at [363, 258] on button "Sākt uzdevumu" at bounding box center [363, 270] width 141 height 25
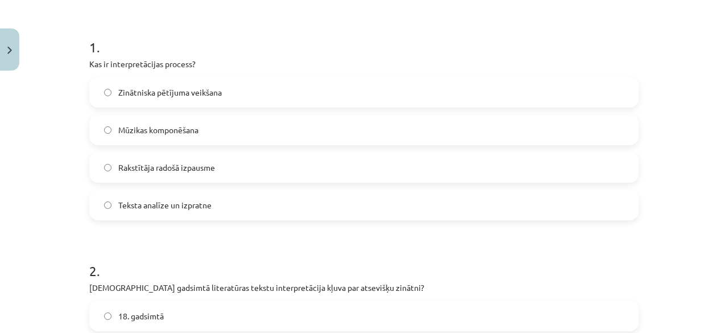
scroll to position [210, 0]
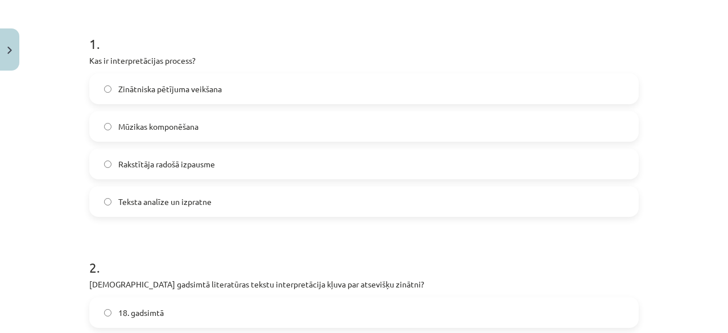
click at [327, 208] on label "Teksta analīze un izpratne" at bounding box center [363, 201] width 547 height 28
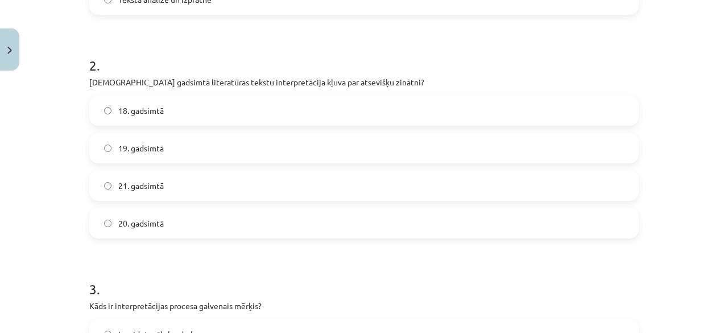
scroll to position [415, 0]
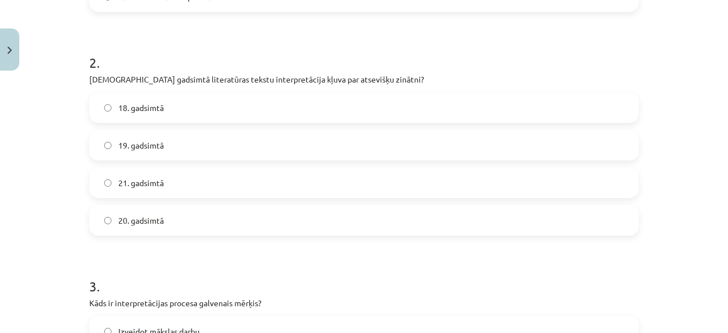
click at [361, 141] on label "19. gadsimtā" at bounding box center [363, 145] width 547 height 28
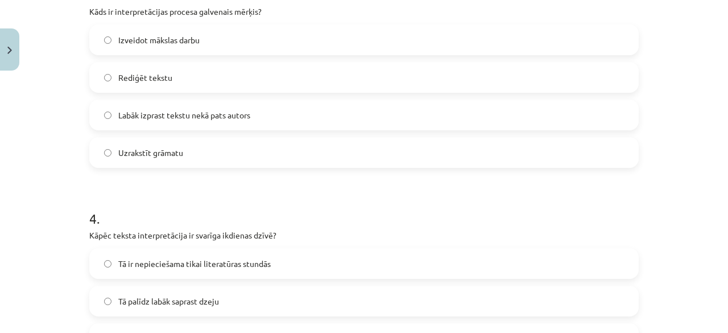
click at [324, 97] on div "Izveidot mākslas darbu Rediģēt tekstu Labāk izprast tekstu nekā pats autors Uzr…" at bounding box center [363, 95] width 549 height 143
click at [314, 115] on label "Labāk izprast tekstu nekā pats autors" at bounding box center [363, 115] width 547 height 28
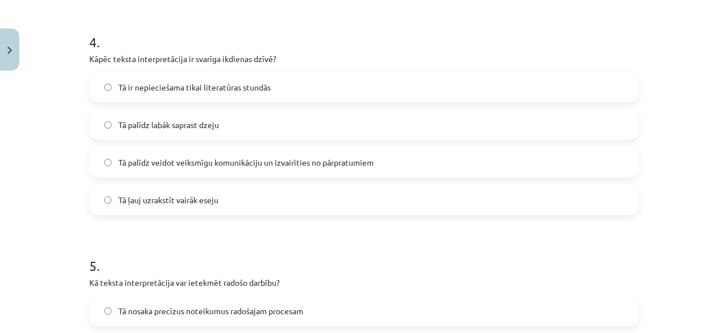
scroll to position [888, 0]
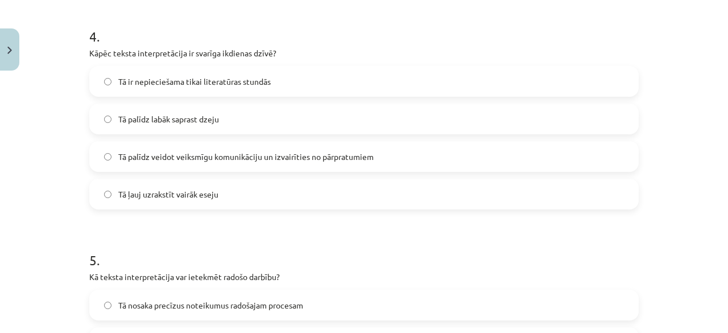
click at [326, 154] on span "Tā palīdz veidot veiksmīgu komunikāciju un izvairīties no pārpratumiem" at bounding box center [245, 157] width 255 height 12
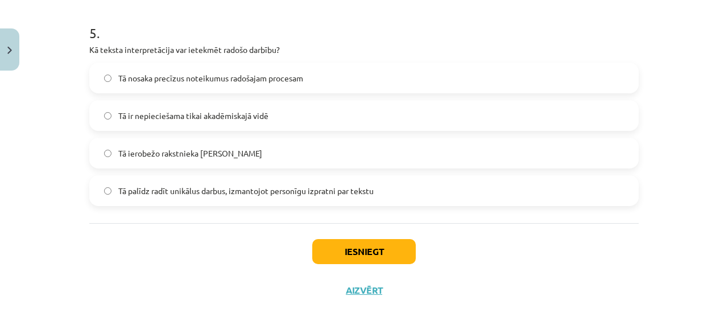
scroll to position [1116, 0]
click at [421, 182] on label "Tā palīdz radīt unikālus darbus, izmantojot personīgu izpratni par tekstu" at bounding box center [363, 190] width 547 height 28
click at [382, 242] on button "Iesniegt" at bounding box center [364, 250] width 104 height 25
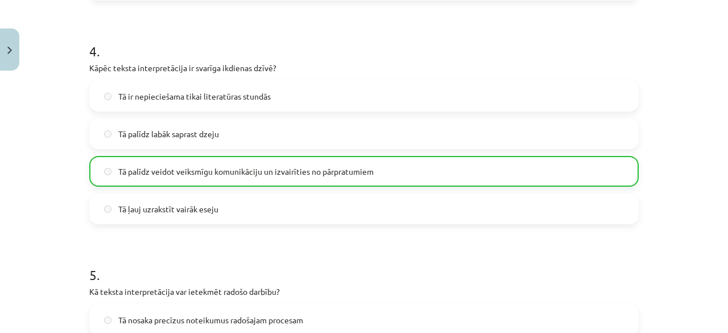
scroll to position [1155, 0]
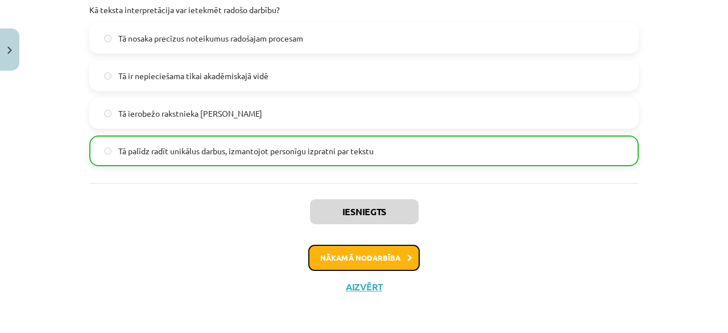
click at [349, 263] on button "Nākamā nodarbība" at bounding box center [363, 258] width 111 height 26
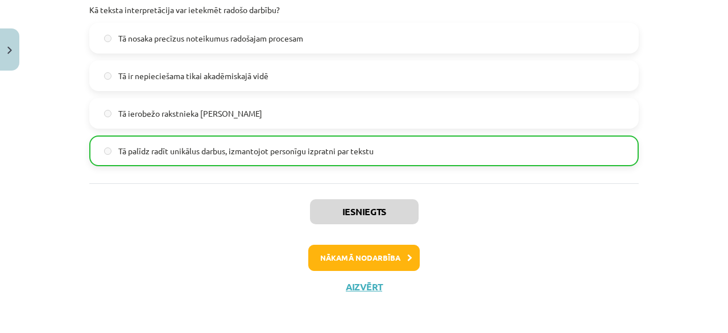
scroll to position [26, 0]
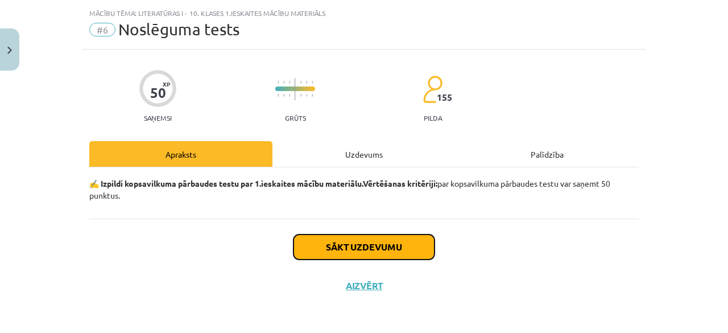
click at [345, 245] on button "Sākt uzdevumu" at bounding box center [363, 246] width 141 height 25
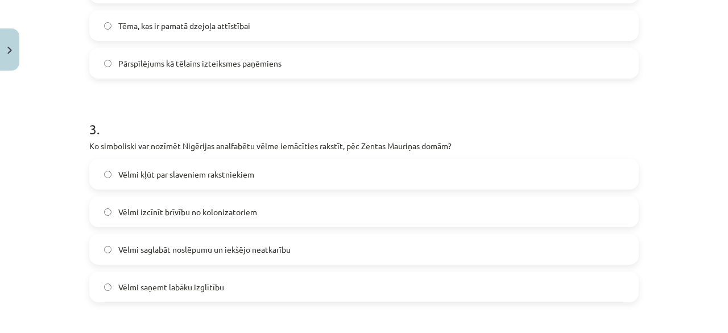
scroll to position [595, 0]
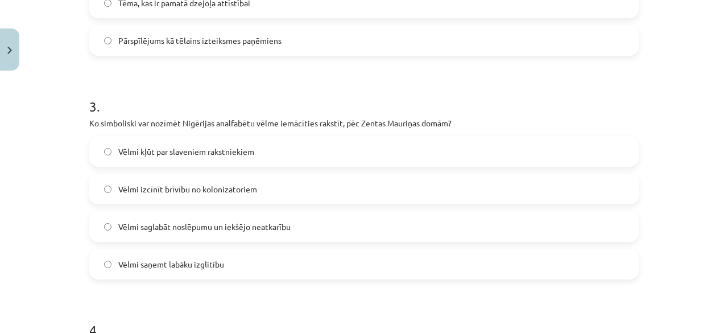
click at [461, 220] on label "Vēlmi saglabāt noslēpumu un iekšējo neatkarību" at bounding box center [363, 226] width 547 height 28
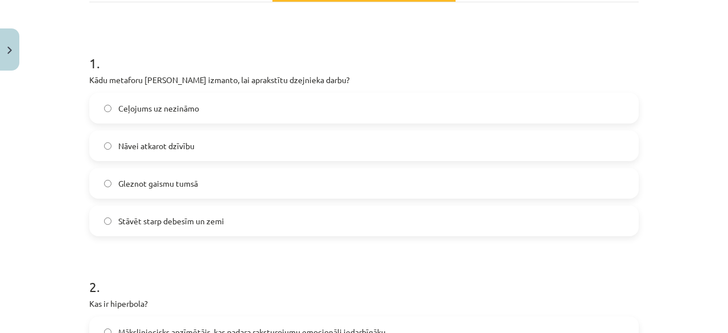
scroll to position [185, 0]
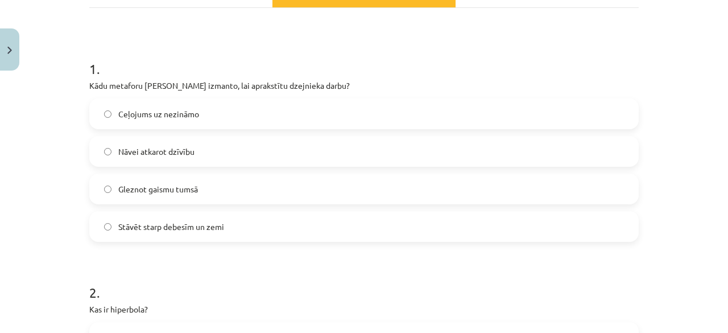
click at [331, 148] on label "Nāvei atkarot dzīvību" at bounding box center [363, 151] width 547 height 28
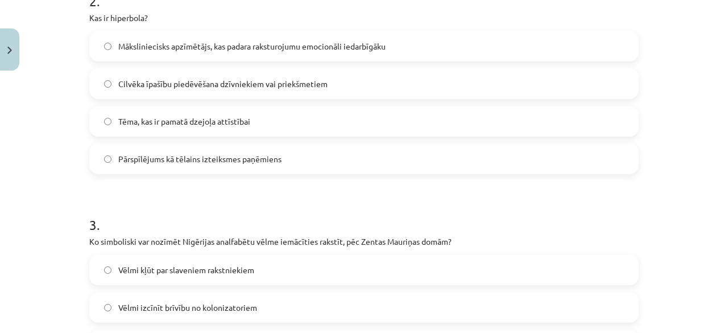
click at [260, 164] on span "Pārspīlējums kā tēlains izteiksmes paņēmiens" at bounding box center [199, 159] width 163 height 12
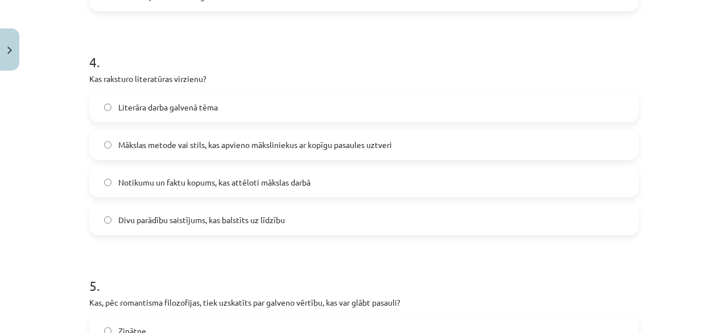
scroll to position [886, 0]
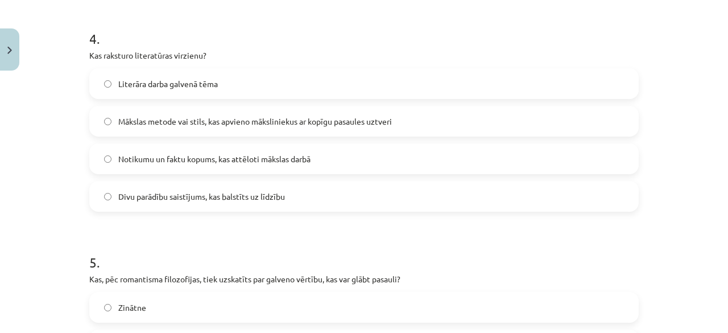
click at [417, 115] on label "Mākslas metode vai stils, kas apvieno māksliniekus ar kopīgu pasaules uztveri" at bounding box center [363, 121] width 547 height 28
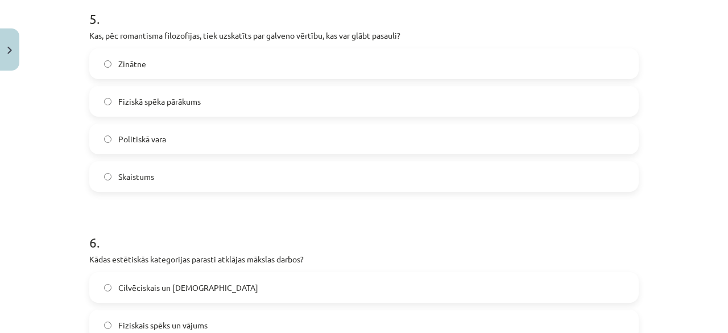
scroll to position [1144, 0]
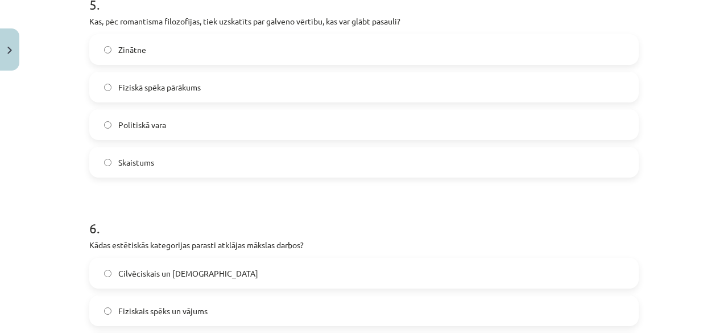
click at [280, 156] on label "Skaistums" at bounding box center [363, 162] width 547 height 28
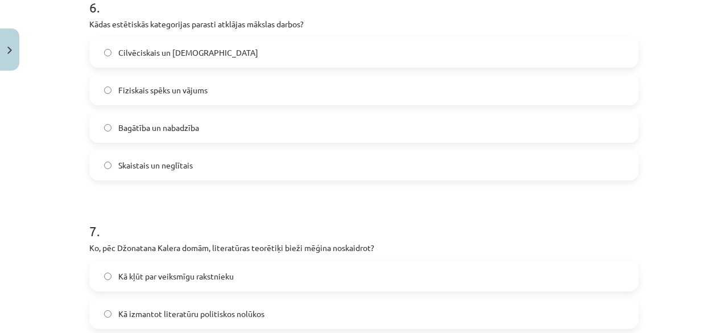
scroll to position [1371, 0]
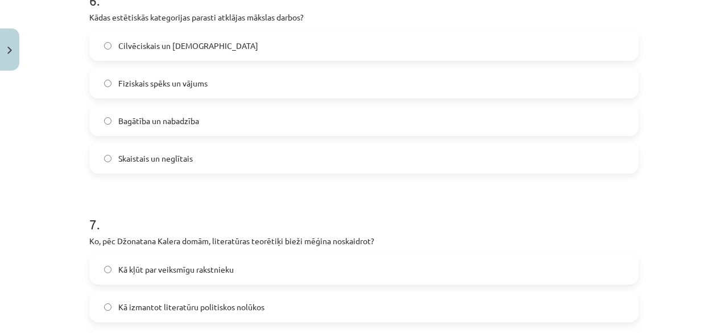
click at [258, 159] on label "Skaistais un neglītais" at bounding box center [363, 158] width 547 height 28
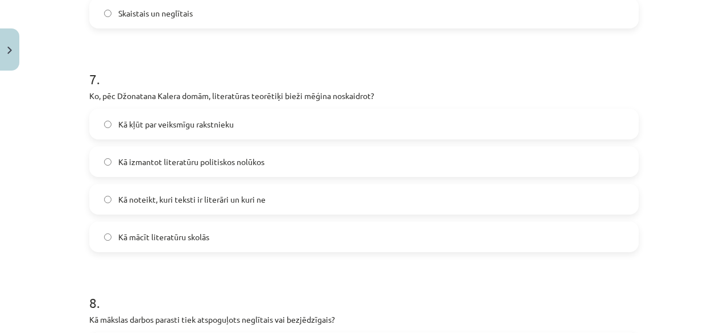
scroll to position [1530, 0]
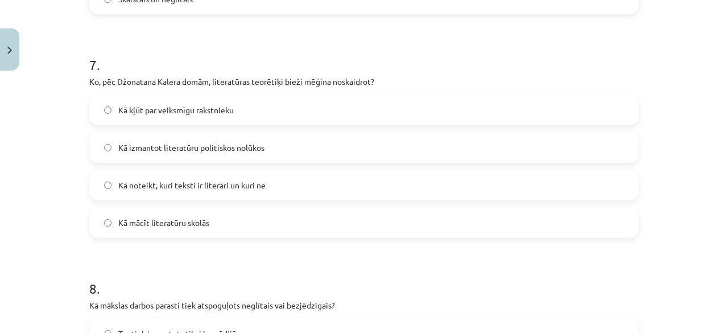
click at [365, 180] on label "Kā noteikt, kuri teksti ir literāri un kuri ne" at bounding box center [363, 185] width 547 height 28
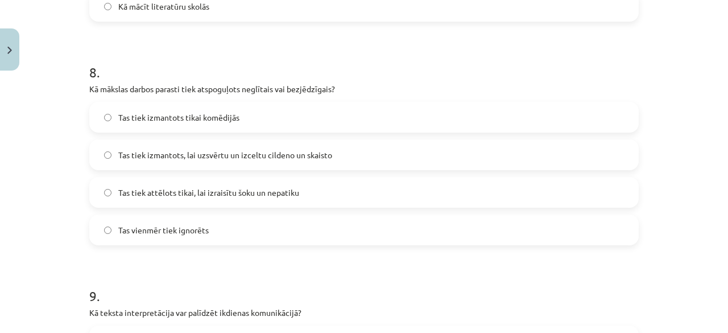
scroll to position [1758, 0]
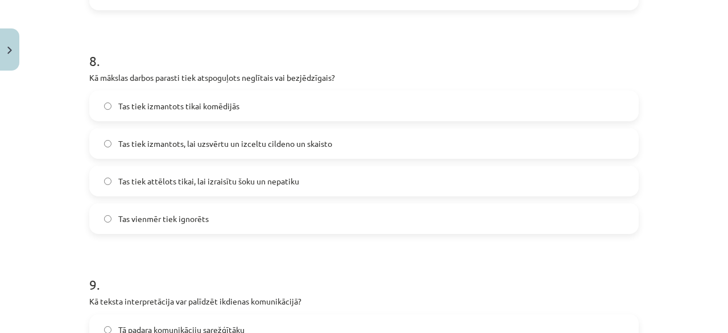
click at [421, 131] on label "Tas tiek izmantots, lai uzsvērtu un izceltu cildeno un skaisto" at bounding box center [363, 143] width 547 height 28
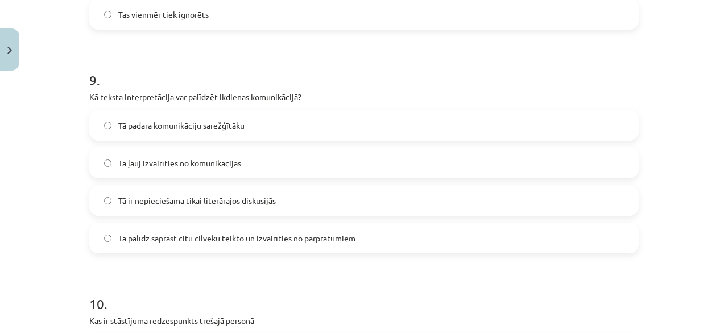
scroll to position [1963, 0]
click at [412, 235] on label "Tā palīdz saprast citu cilvēku teikto un izvairīties no pārpratumiem" at bounding box center [363, 237] width 547 height 28
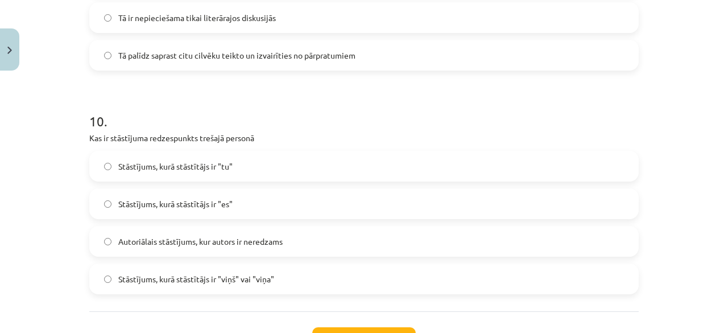
scroll to position [2167, 0]
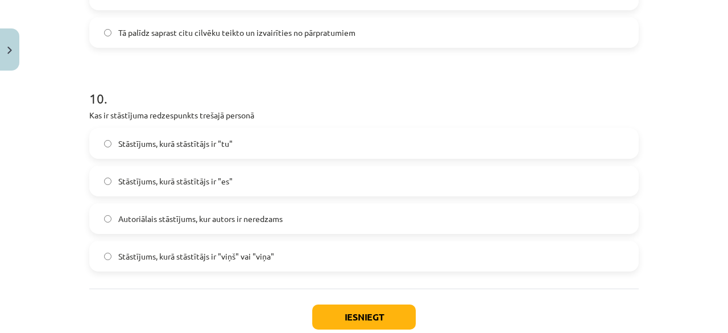
click at [572, 242] on label "Stāstījums, kurā stāstītājs ir "viņš" vai "viņa"" at bounding box center [363, 256] width 547 height 28
click at [381, 309] on button "Iesniegt" at bounding box center [364, 316] width 104 height 25
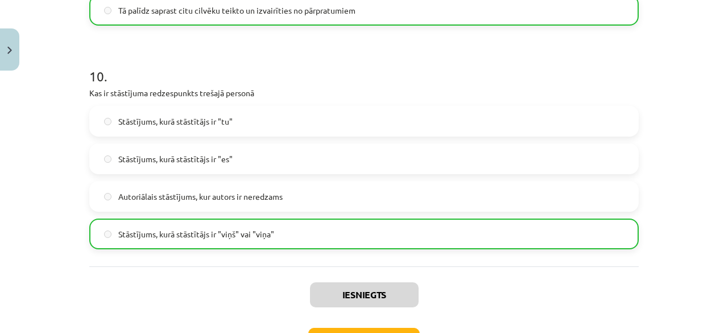
scroll to position [2212, 0]
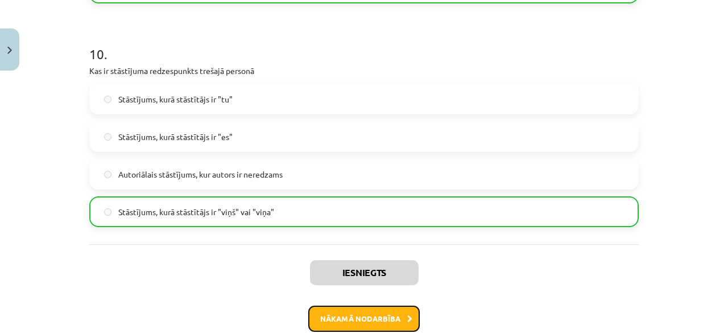
click at [390, 317] on button "Nākamā nodarbība" at bounding box center [363, 318] width 111 height 26
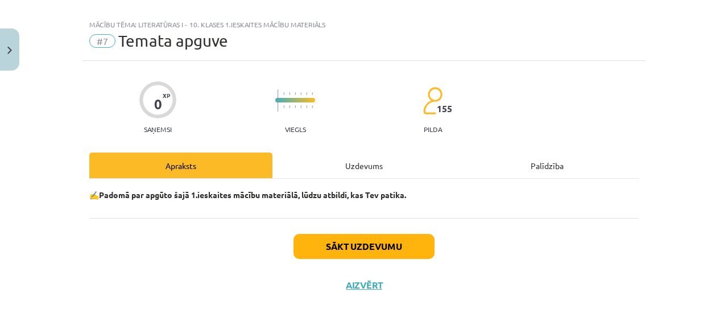
scroll to position [14, 0]
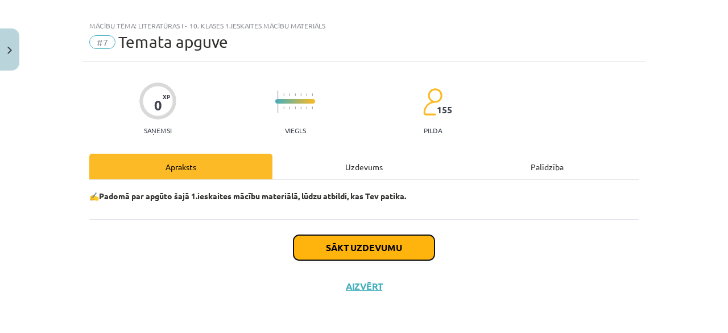
click at [361, 246] on button "Sākt uzdevumu" at bounding box center [363, 247] width 141 height 25
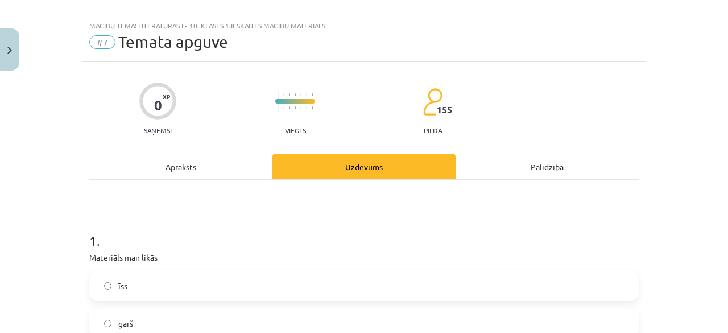
scroll to position [305, 0]
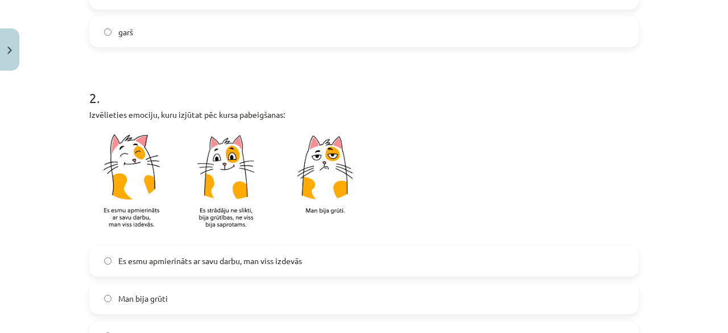
click at [423, 31] on label "garš" at bounding box center [363, 32] width 547 height 28
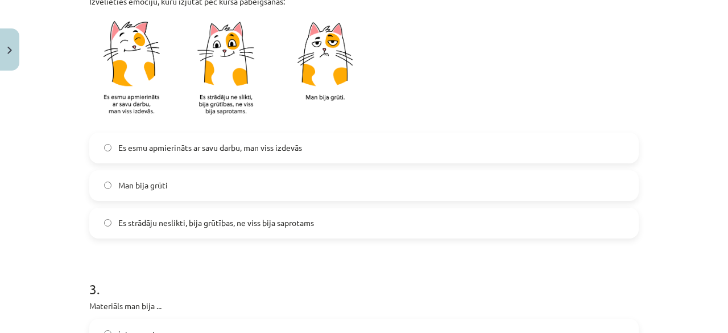
scroll to position [419, 0]
click at [497, 219] on label "Es strādāju neslikti, bija grūtības, ne viss bija saprotams" at bounding box center [363, 222] width 547 height 28
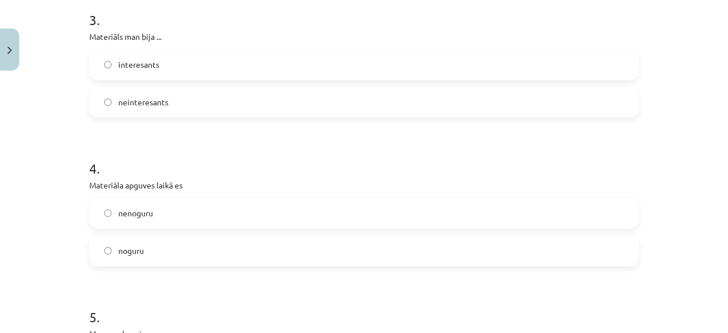
scroll to position [692, 0]
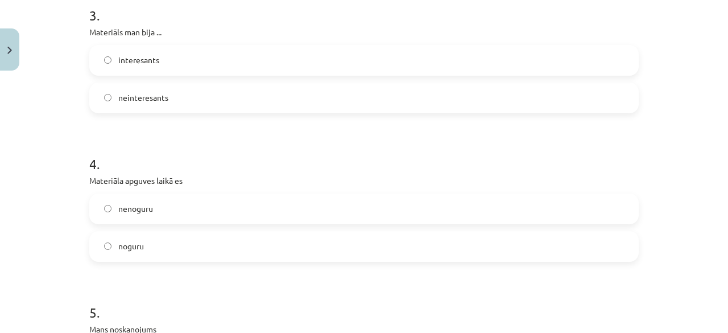
click at [576, 94] on label "neinteresants" at bounding box center [363, 98] width 547 height 28
click at [499, 195] on label "nenoguru" at bounding box center [363, 208] width 547 height 28
click at [483, 242] on label "noguru" at bounding box center [363, 246] width 547 height 28
click at [449, 76] on div "interesants neinteresants" at bounding box center [363, 79] width 549 height 68
click at [470, 60] on label "interesants" at bounding box center [363, 60] width 547 height 28
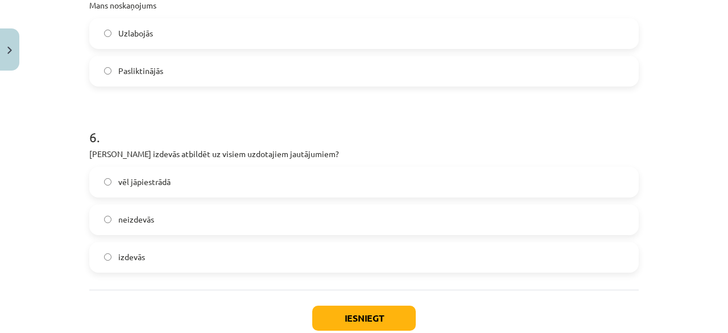
scroll to position [1041, 0]
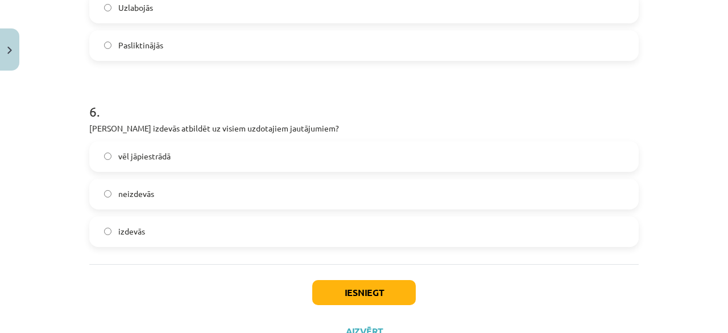
click at [239, 148] on label "vēl jāpiestrādā" at bounding box center [363, 156] width 547 height 28
click at [533, 7] on label "Uzlabojās" at bounding box center [363, 8] width 547 height 28
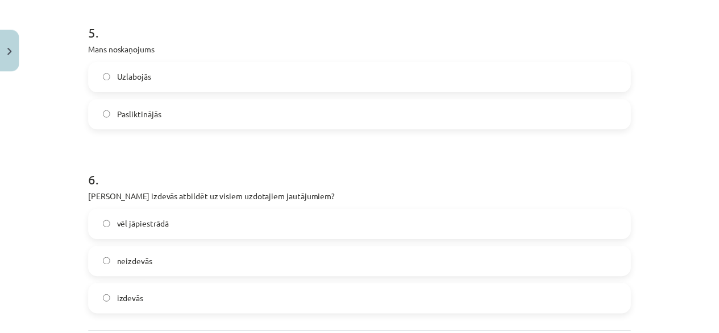
scroll to position [1086, 0]
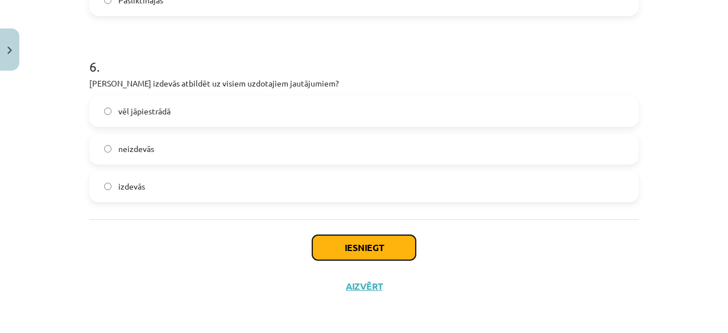
click at [386, 241] on button "Iesniegt" at bounding box center [364, 247] width 104 height 25
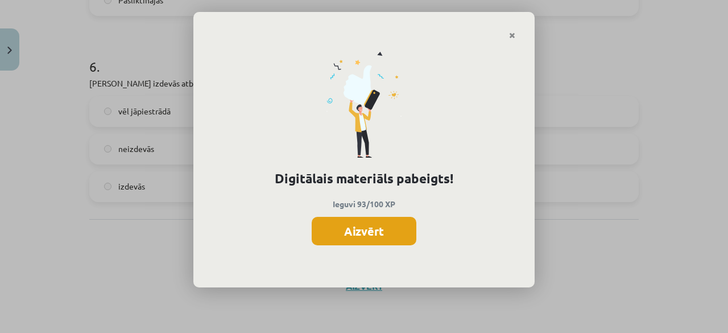
click at [381, 230] on button "Aizvērt" at bounding box center [364, 231] width 105 height 28
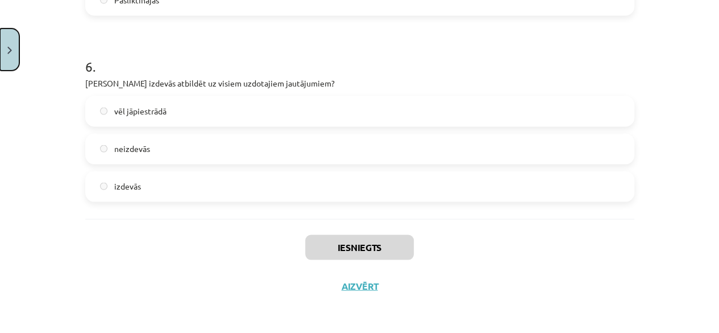
click at [3, 41] on button "Close" at bounding box center [9, 49] width 19 height 42
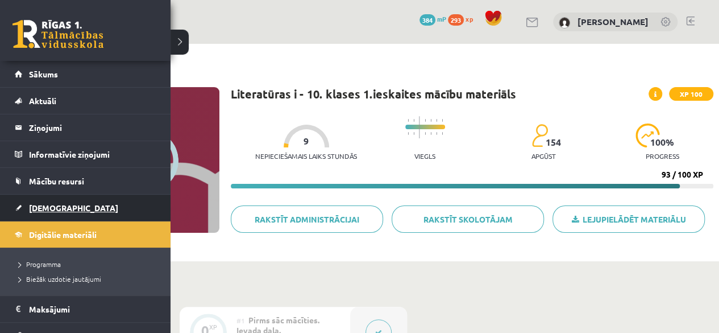
click at [52, 210] on span "[DEMOGRAPHIC_DATA]" at bounding box center [73, 207] width 89 height 10
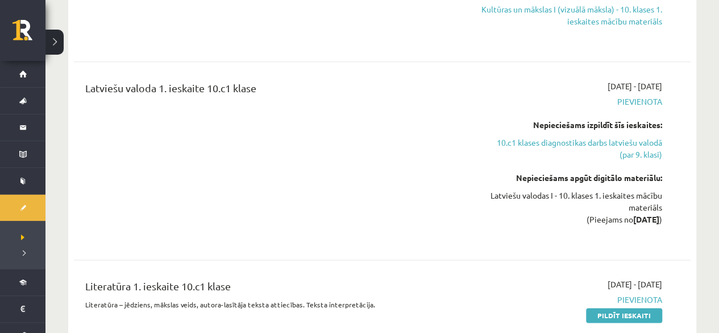
scroll to position [874, 0]
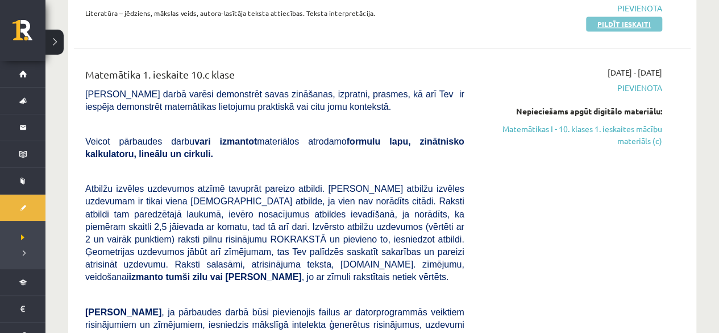
click at [622, 21] on link "Pildīt ieskaiti" at bounding box center [624, 23] width 76 height 15
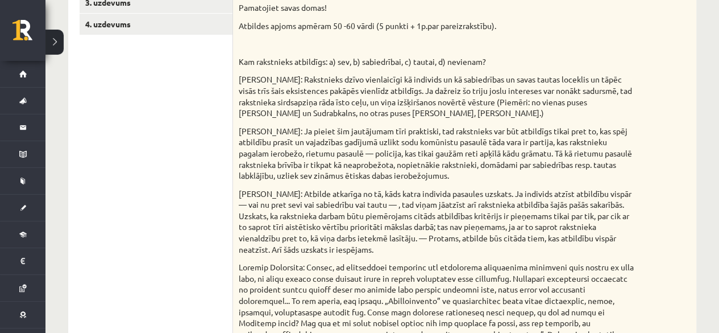
scroll to position [282, 0]
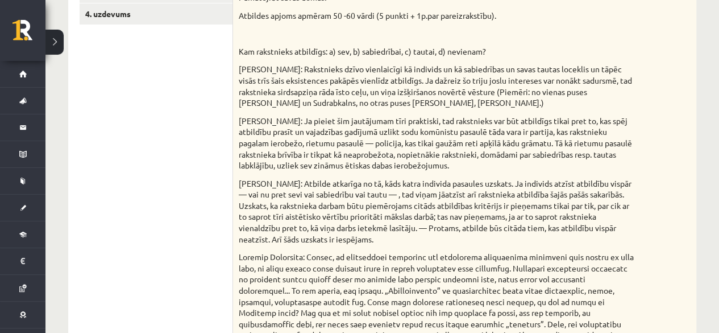
click at [713, 227] on div "**********" at bounding box center [382, 261] width 674 height 999
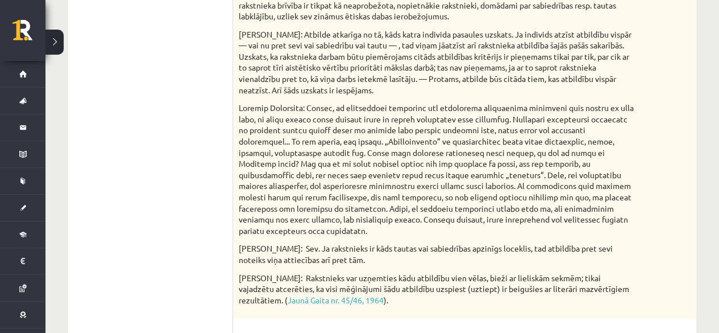
scroll to position [441, 0]
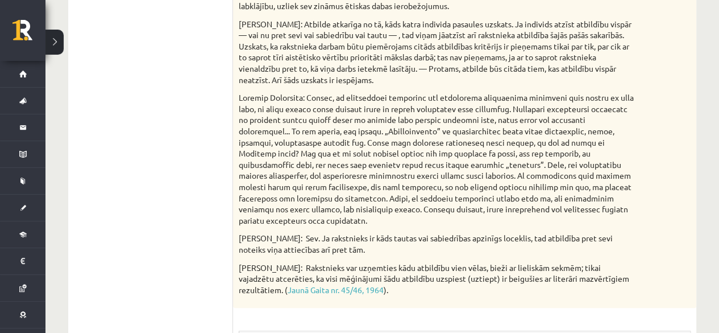
click at [709, 296] on div "**********" at bounding box center [382, 101] width 674 height 999
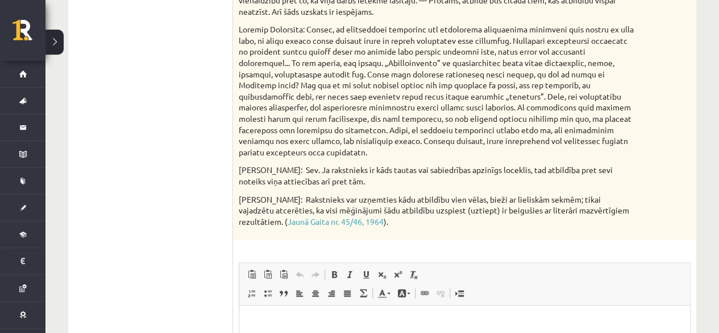
scroll to position [710, 0]
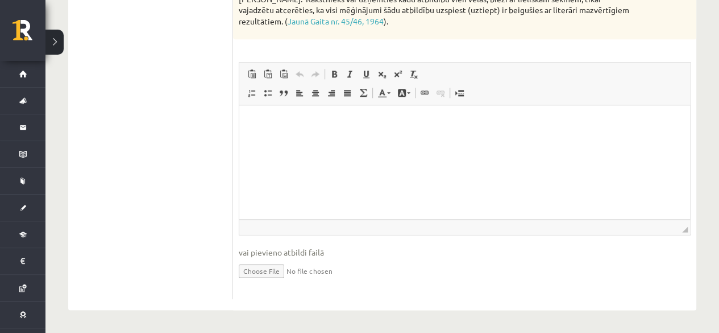
click at [444, 130] on html at bounding box center [464, 122] width 451 height 35
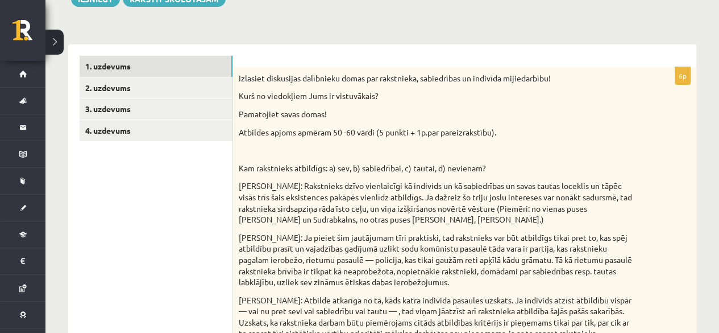
scroll to position [164, 0]
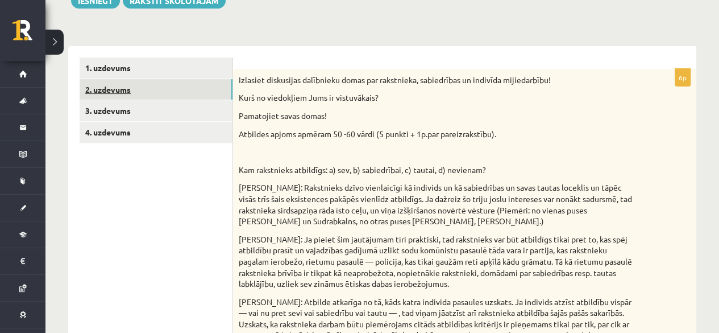
click at [98, 94] on link "2. uzdevums" at bounding box center [156, 89] width 153 height 21
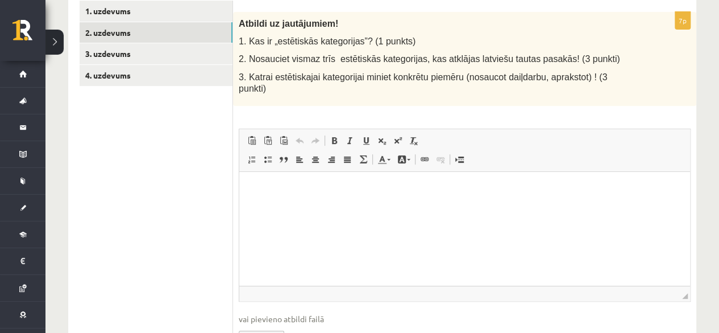
scroll to position [232, 0]
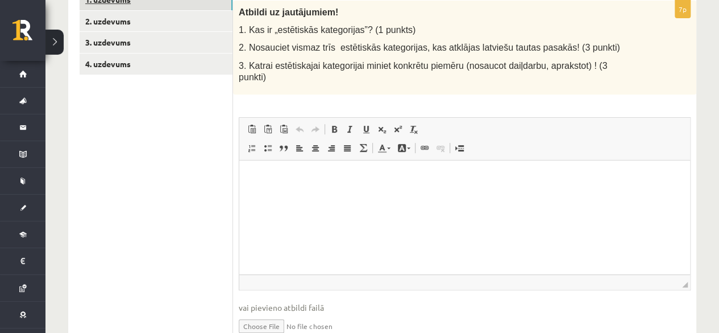
click at [121, 1] on link "1. uzdevums" at bounding box center [156, -1] width 153 height 21
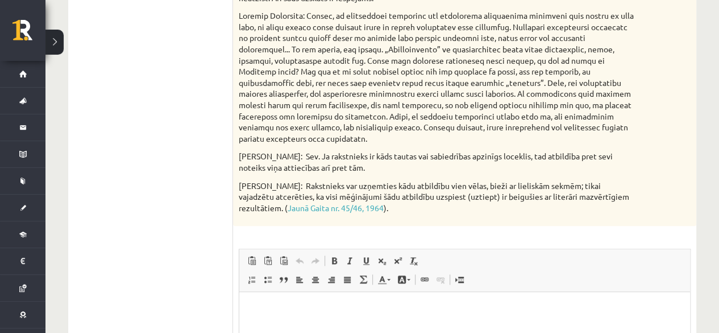
scroll to position [710, 0]
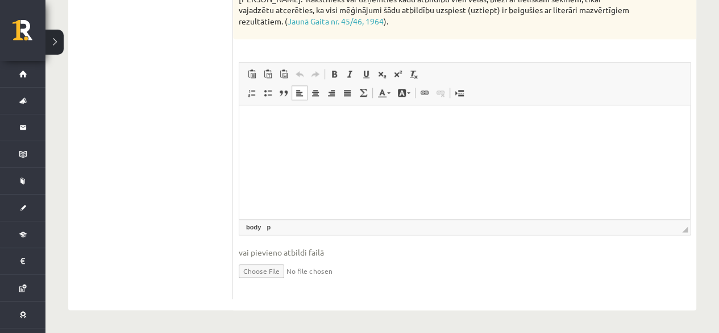
click at [349, 122] on p "Editor, wiswyg-editor-user-answer-47433804227760" at bounding box center [465, 123] width 428 height 12
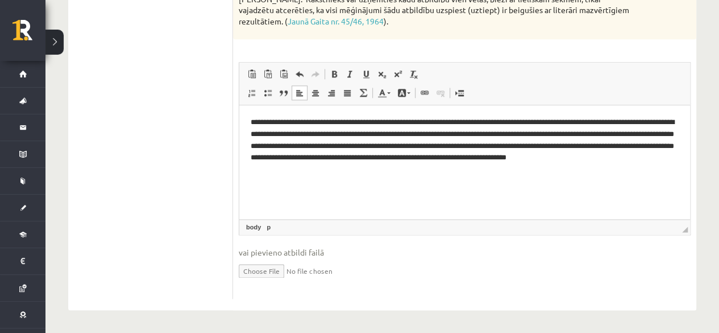
click at [545, 163] on p "**********" at bounding box center [465, 140] width 428 height 47
click at [547, 163] on p "**********" at bounding box center [465, 140] width 428 height 47
click at [678, 165] on html "**********" at bounding box center [464, 140] width 451 height 70
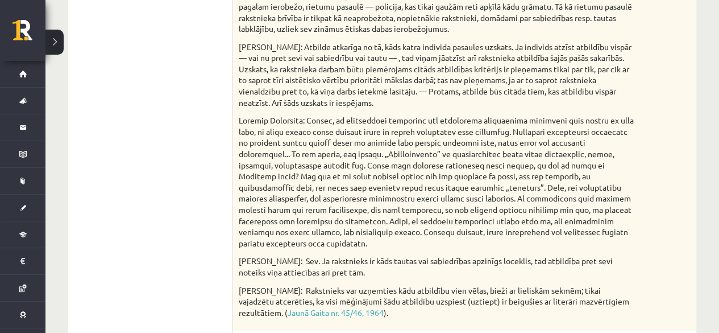
scroll to position [127, 0]
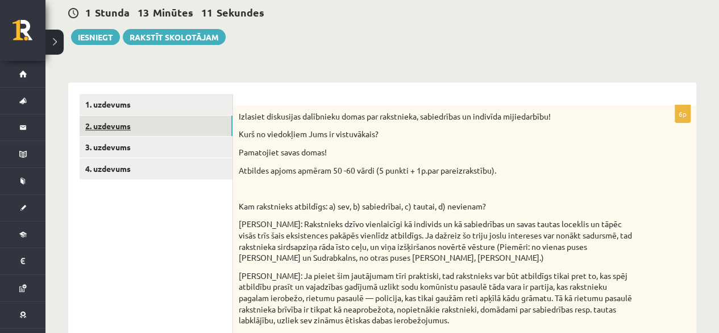
click at [127, 122] on link "2. uzdevums" at bounding box center [156, 125] width 153 height 21
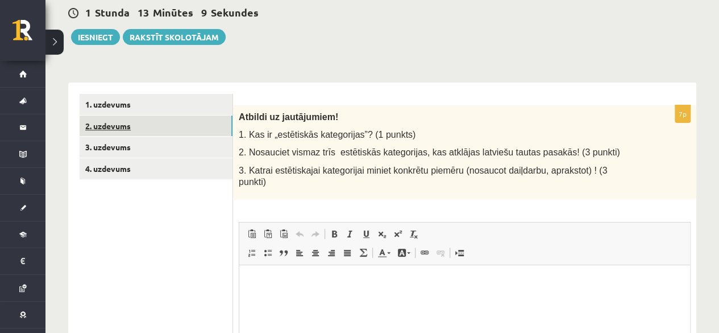
scroll to position [0, 0]
click at [272, 295] on html at bounding box center [464, 282] width 451 height 35
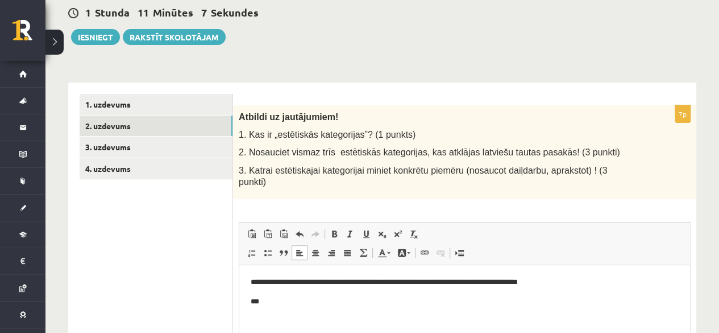
click at [258, 288] on p "**********" at bounding box center [465, 282] width 428 height 12
click at [262, 305] on p "***" at bounding box center [465, 302] width 428 height 12
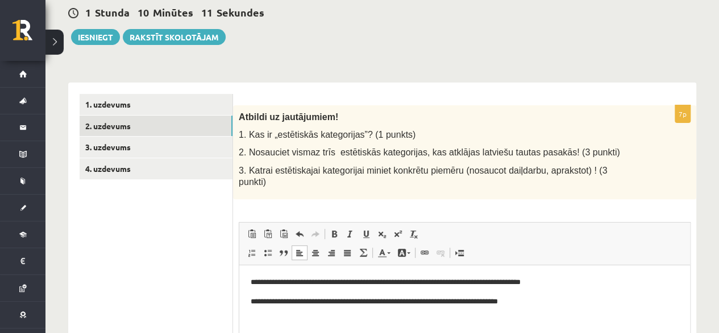
click at [518, 308] on html "**********" at bounding box center [464, 291] width 451 height 53
click at [525, 305] on p "**********" at bounding box center [465, 302] width 428 height 12
click at [528, 305] on p "**********" at bounding box center [465, 302] width 428 height 12
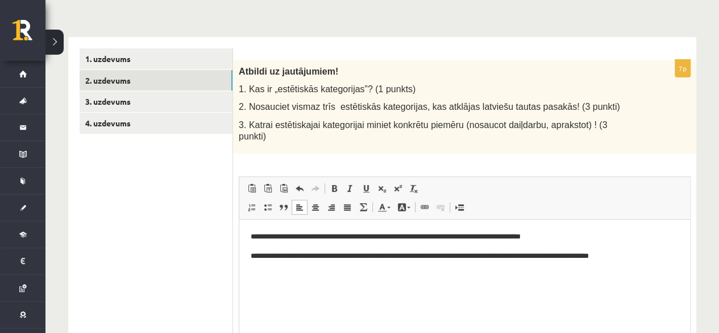
scroll to position [196, 0]
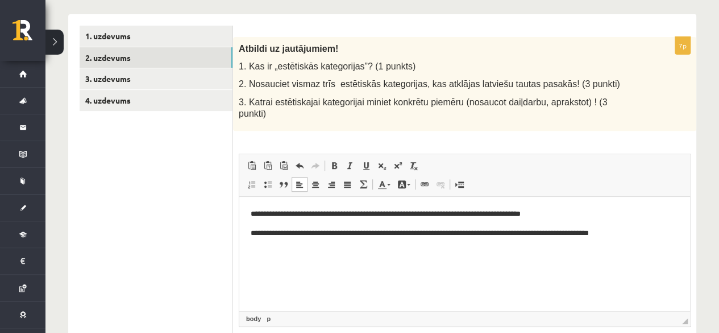
click at [339, 236] on p "**********" at bounding box center [465, 233] width 428 height 12
click at [342, 238] on p "**********" at bounding box center [465, 233] width 428 height 12
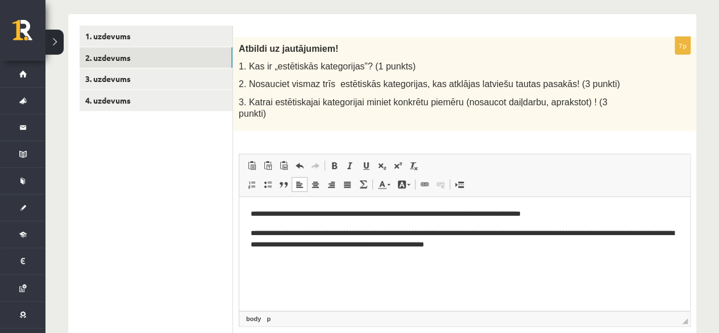
click at [601, 245] on p "**********" at bounding box center [465, 239] width 428 height 24
drag, startPoint x: 601, startPoint y: 245, endPoint x: 596, endPoint y: 250, distance: 7.2
click at [596, 250] on p "**********" at bounding box center [465, 239] width 428 height 24
click at [599, 237] on p "**********" at bounding box center [465, 239] width 428 height 24
click at [601, 237] on p "**********" at bounding box center [465, 239] width 428 height 24
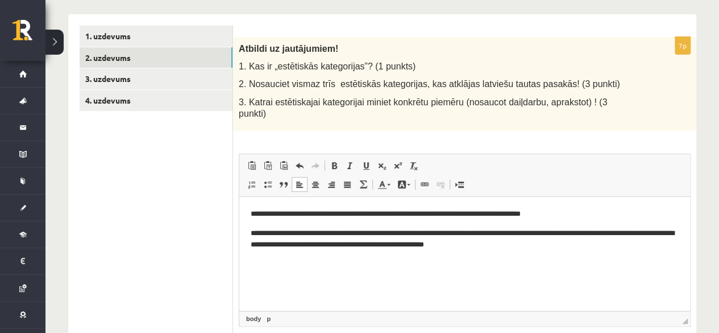
click at [615, 230] on p "**********" at bounding box center [465, 239] width 428 height 24
click at [677, 234] on p "**********" at bounding box center [465, 239] width 428 height 24
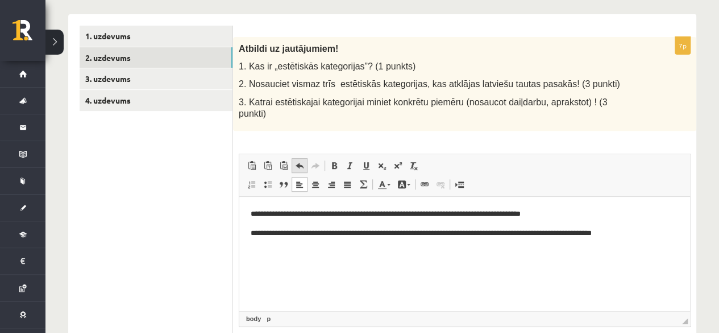
click at [300, 161] on span at bounding box center [299, 165] width 9 height 9
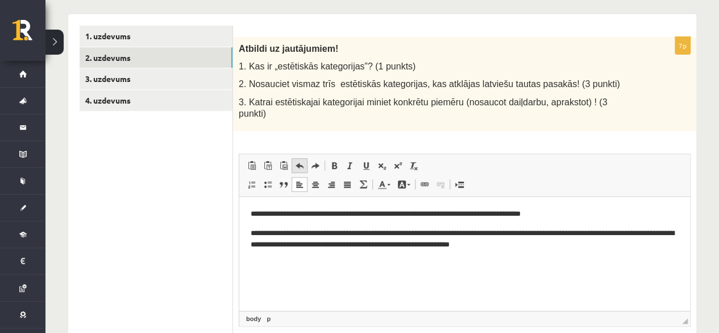
click at [300, 161] on span at bounding box center [299, 165] width 9 height 9
click at [404, 246] on p "**********" at bounding box center [465, 239] width 428 height 24
click at [408, 252] on html "**********" at bounding box center [464, 229] width 451 height 65
click at [408, 249] on p "**********" at bounding box center [465, 239] width 428 height 24
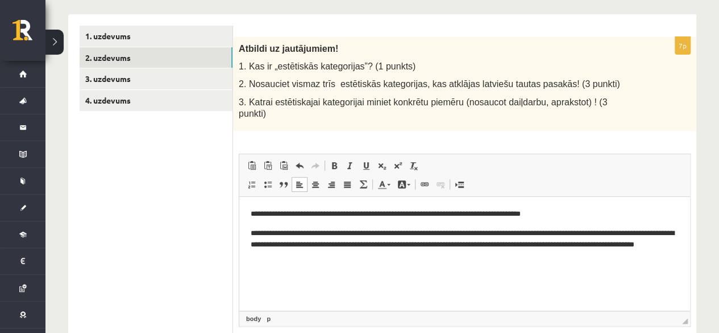
click at [483, 231] on p "**********" at bounding box center [465, 244] width 428 height 35
click at [543, 246] on p "**********" at bounding box center [465, 244] width 428 height 35
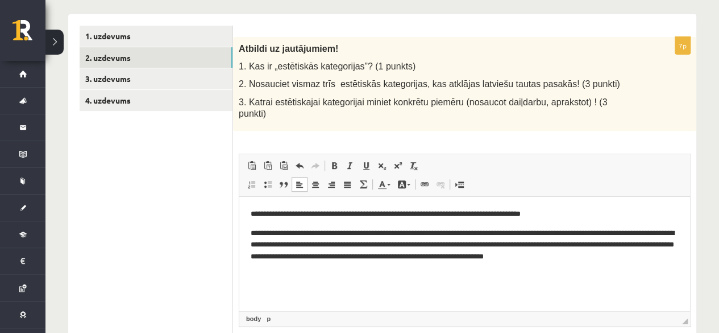
click at [344, 256] on p "**********" at bounding box center [465, 244] width 428 height 35
click at [464, 260] on p "**********" at bounding box center [465, 244] width 428 height 35
click at [399, 259] on p "**********" at bounding box center [465, 244] width 428 height 35
click at [405, 259] on p "**********" at bounding box center [465, 244] width 428 height 35
click at [450, 261] on p "**********" at bounding box center [465, 244] width 428 height 35
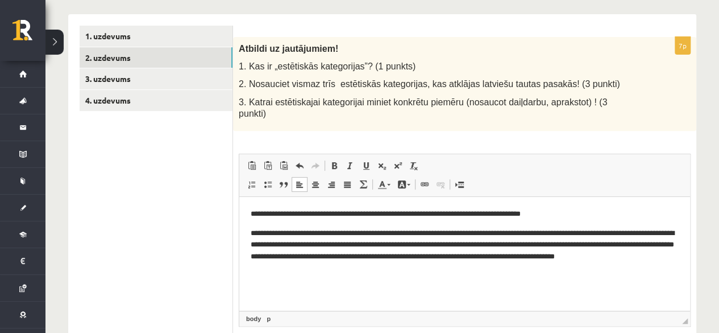
click at [350, 271] on p "**********" at bounding box center [465, 250] width 428 height 47
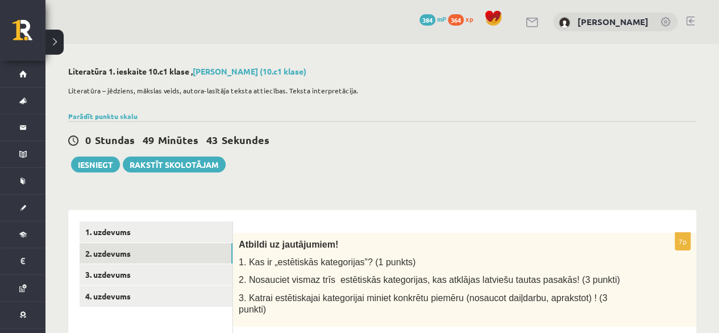
scroll to position [275, 0]
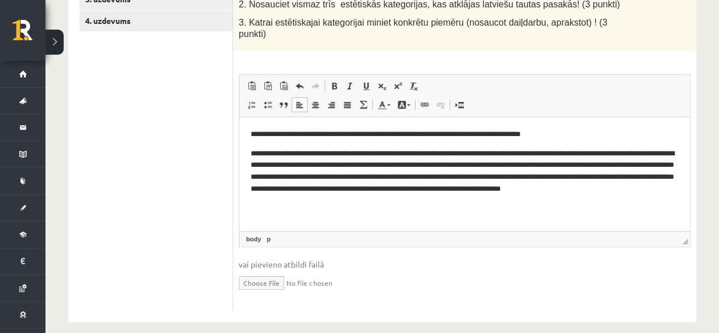
click at [316, 206] on p "**********" at bounding box center [465, 177] width 428 height 59
click at [361, 209] on html "**********" at bounding box center [464, 167] width 451 height 101
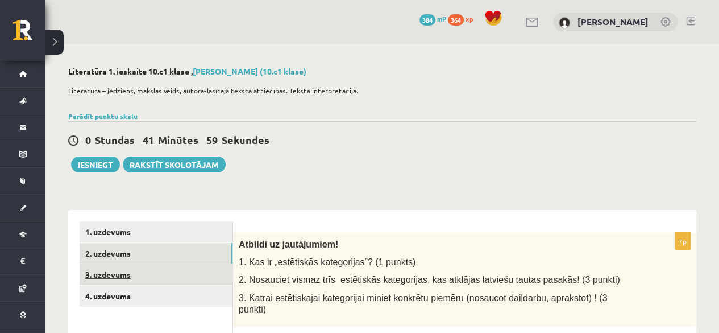
click at [117, 272] on link "3. uzdevums" at bounding box center [156, 274] width 153 height 21
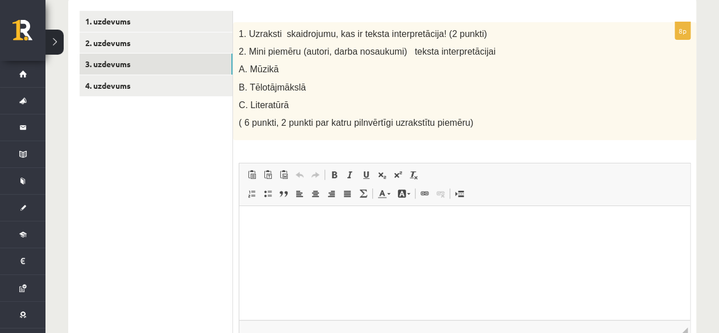
scroll to position [227, 0]
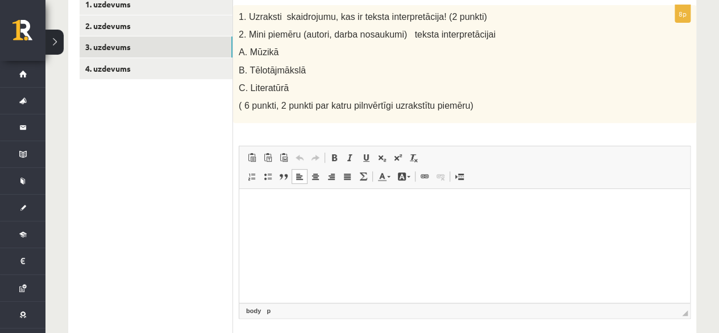
click at [343, 224] on html at bounding box center [464, 206] width 451 height 35
click at [398, 210] on p "**********" at bounding box center [465, 206] width 428 height 12
click at [442, 209] on p "**********" at bounding box center [465, 206] width 428 height 12
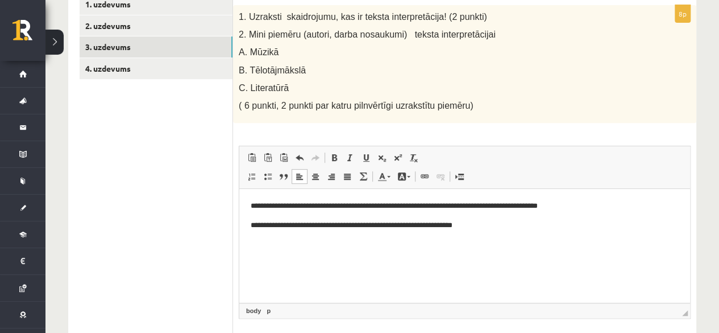
click at [363, 229] on p "**********" at bounding box center [465, 226] width 428 height 12
click at [369, 227] on p "**********" at bounding box center [465, 226] width 428 height 12
click at [481, 232] on html "**********" at bounding box center [464, 215] width 451 height 53
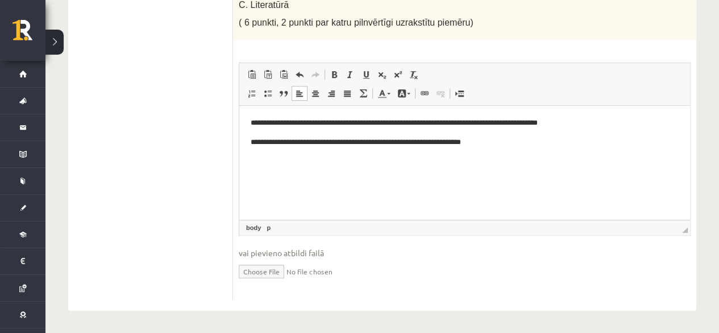
click at [500, 137] on p "**********" at bounding box center [465, 142] width 428 height 12
click at [478, 146] on p "**********" at bounding box center [465, 148] width 428 height 24
click at [369, 157] on p "**********" at bounding box center [465, 148] width 428 height 24
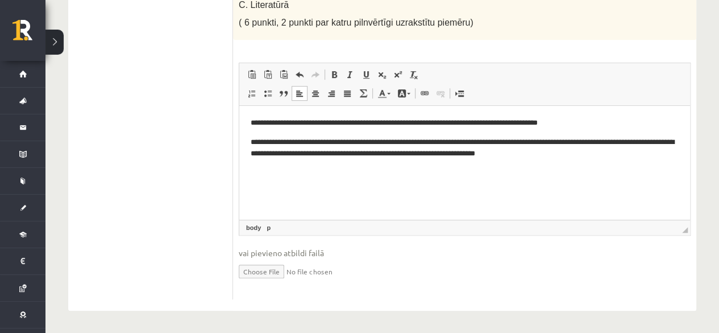
click at [534, 151] on p "**********" at bounding box center [465, 148] width 428 height 24
click at [609, 160] on html "**********" at bounding box center [464, 138] width 451 height 65
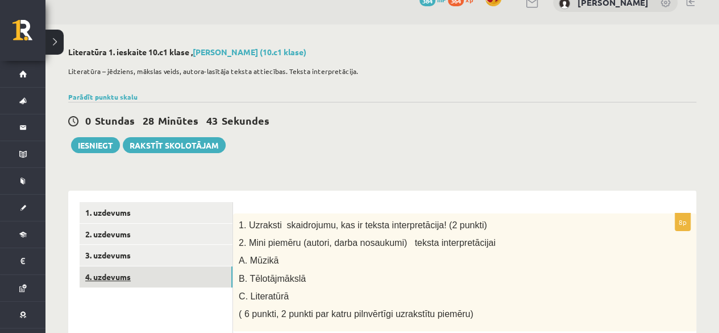
click at [112, 277] on link "4. uzdevums" at bounding box center [156, 276] width 153 height 21
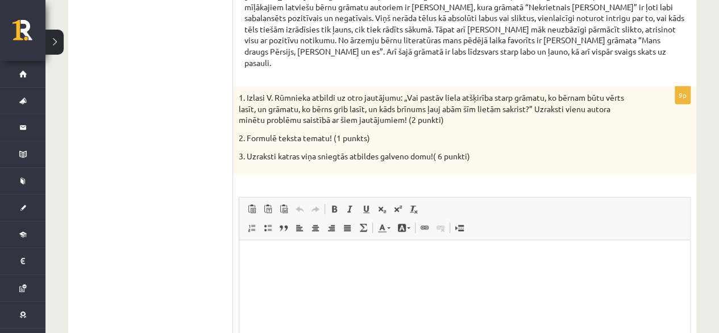
scroll to position [573, 0]
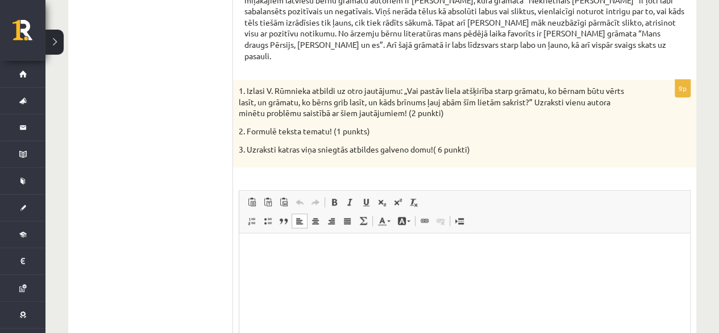
click at [269, 246] on p "Editor, wiswyg-editor-user-answer-47433933990100" at bounding box center [465, 251] width 428 height 12
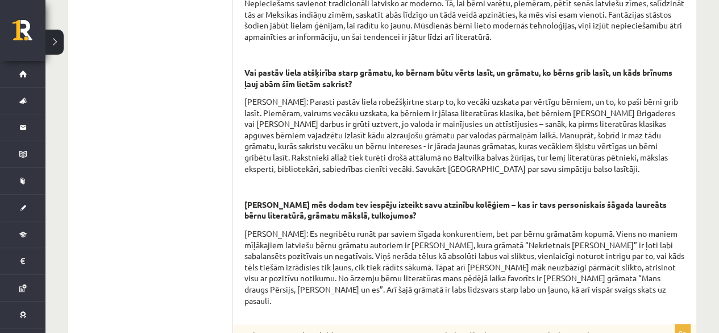
scroll to position [620, 0]
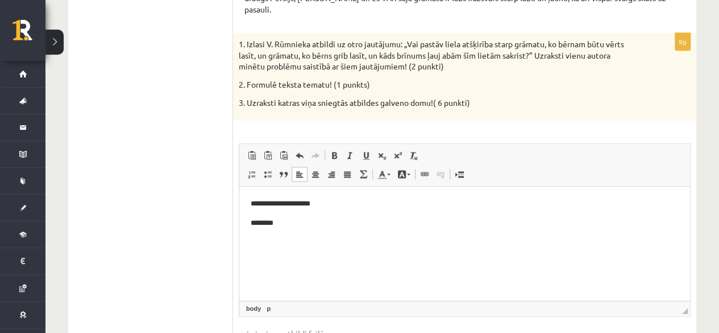
click at [287, 230] on html "**********" at bounding box center [464, 213] width 451 height 53
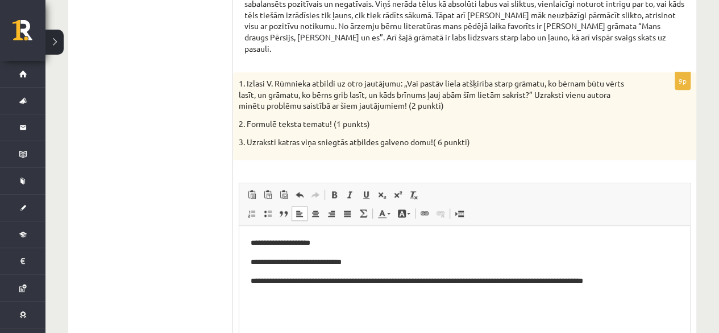
scroll to position [591, 0]
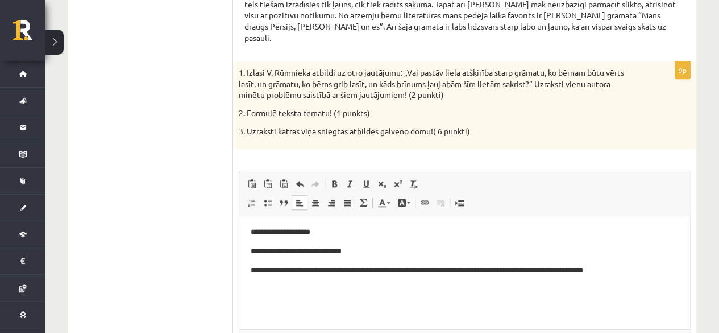
click at [258, 278] on body "**********" at bounding box center [465, 260] width 428 height 69
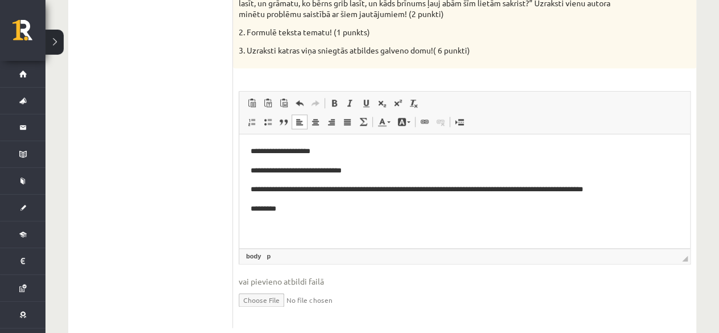
scroll to position [690, 0]
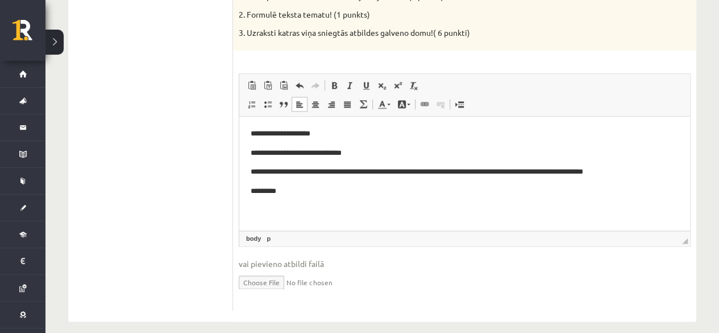
drag, startPoint x: 727, startPoint y: 301, endPoint x: 119, endPoint y: 49, distance: 658.8
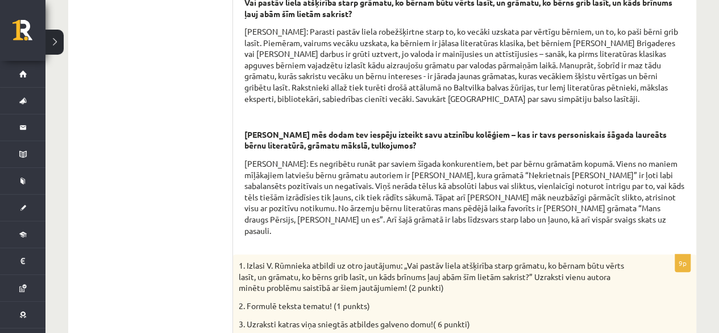
scroll to position [107, 0]
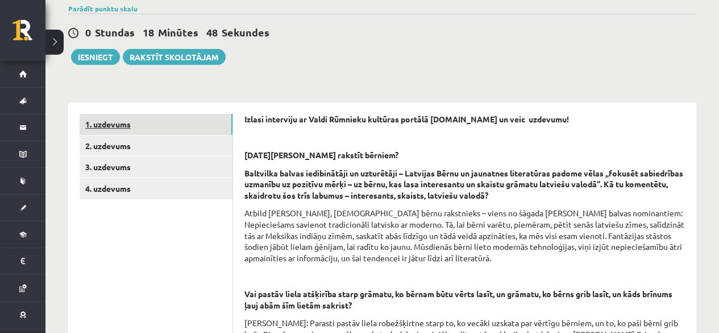
click at [119, 120] on link "1. uzdevums" at bounding box center [156, 124] width 153 height 21
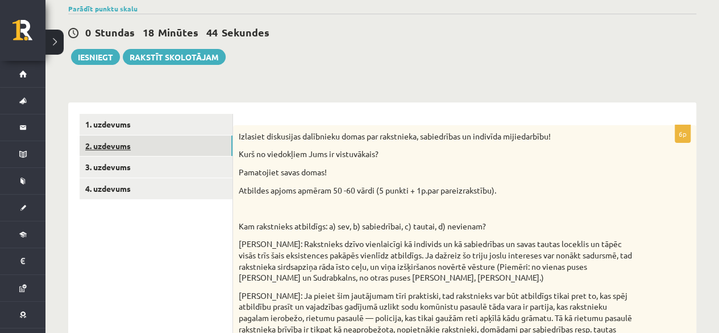
click at [129, 139] on link "2. uzdevums" at bounding box center [156, 145] width 153 height 21
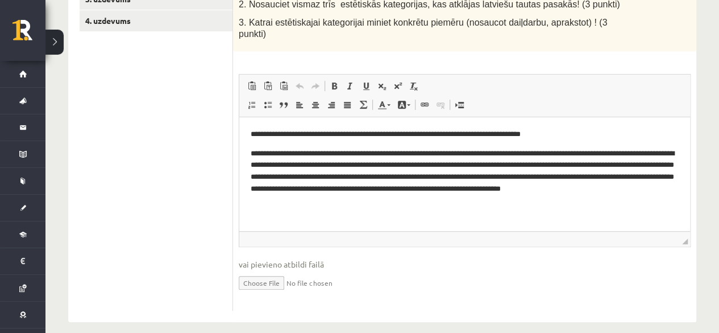
scroll to position [0, 0]
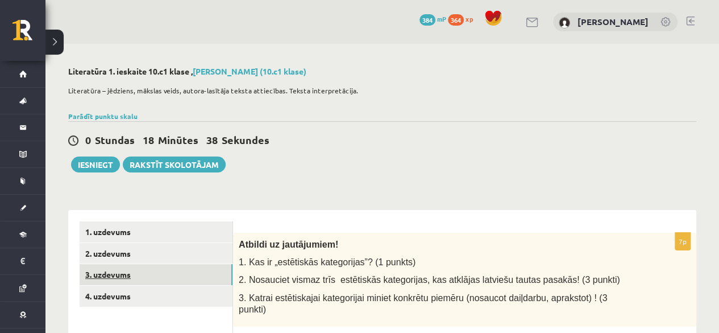
click at [97, 275] on link "3. uzdevums" at bounding box center [156, 274] width 153 height 21
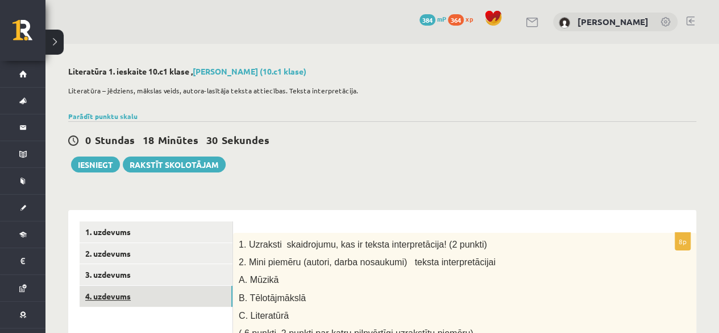
click at [109, 300] on link "4. uzdevums" at bounding box center [156, 295] width 153 height 21
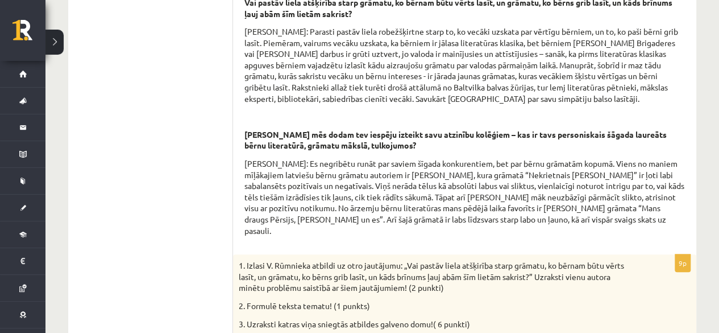
scroll to position [107, 0]
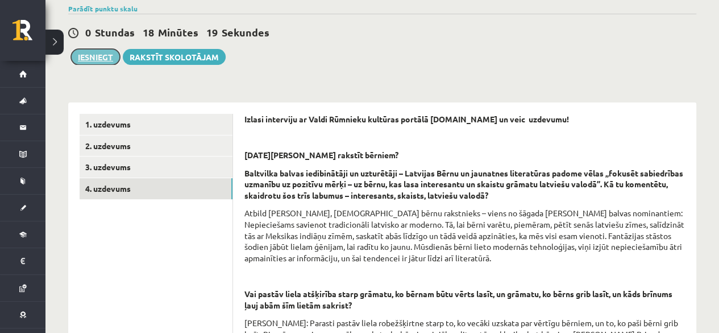
click at [84, 53] on button "Iesniegt" at bounding box center [95, 57] width 49 height 16
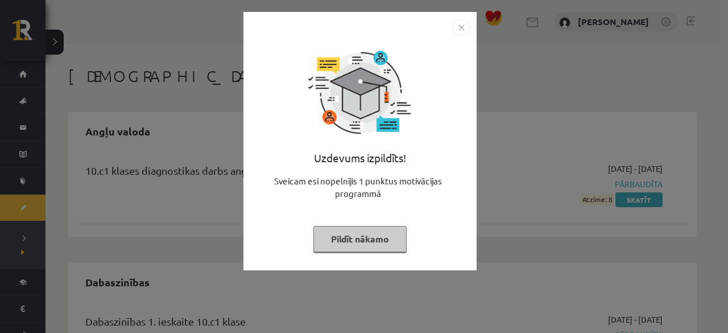
click at [371, 238] on button "Pildīt nākamo" at bounding box center [359, 239] width 93 height 26
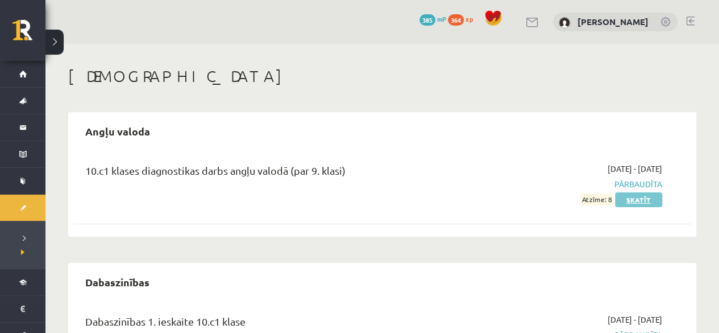
click at [649, 202] on link "Skatīt" at bounding box center [638, 199] width 47 height 15
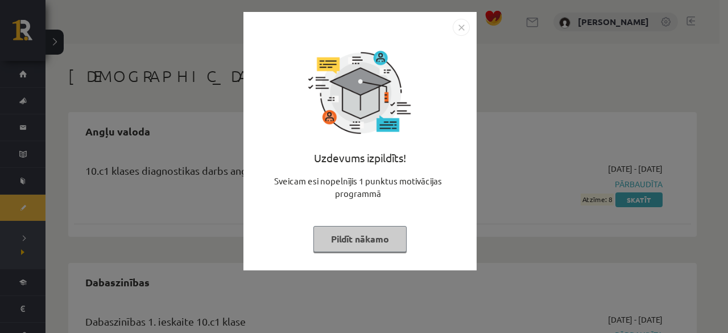
click at [384, 244] on button "Pildīt nākamo" at bounding box center [359, 239] width 93 height 26
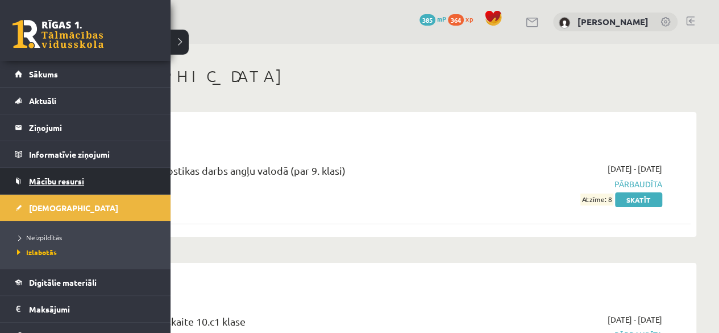
click at [71, 176] on span "Mācību resursi" at bounding box center [56, 181] width 55 height 10
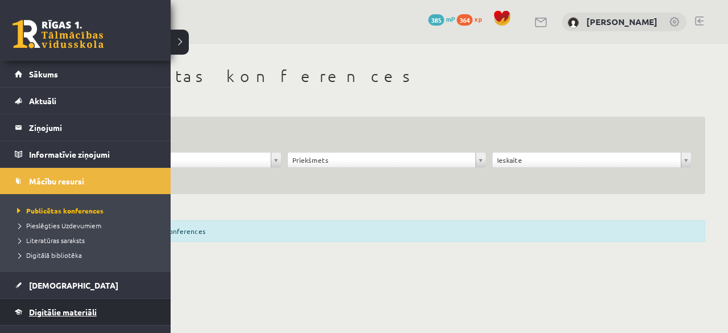
click at [56, 304] on link "Digitālie materiāli" at bounding box center [86, 312] width 142 height 26
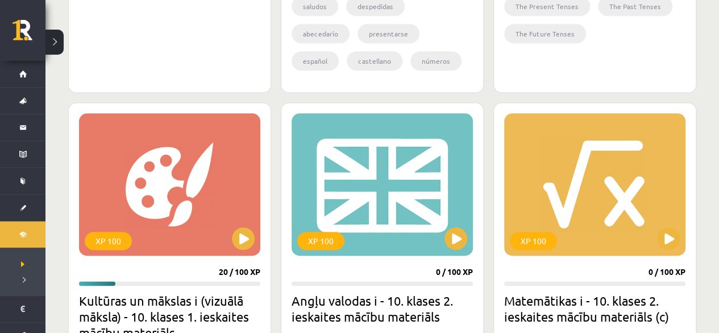
scroll to position [874, 0]
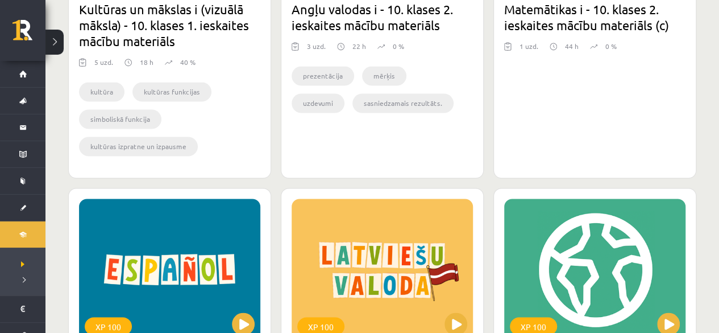
click at [685, 30] on h2 "Matemātikas i - 10. klases 2. ieskaites mācību materiāls (c)" at bounding box center [594, 17] width 181 height 32
